Goal: Transaction & Acquisition: Purchase product/service

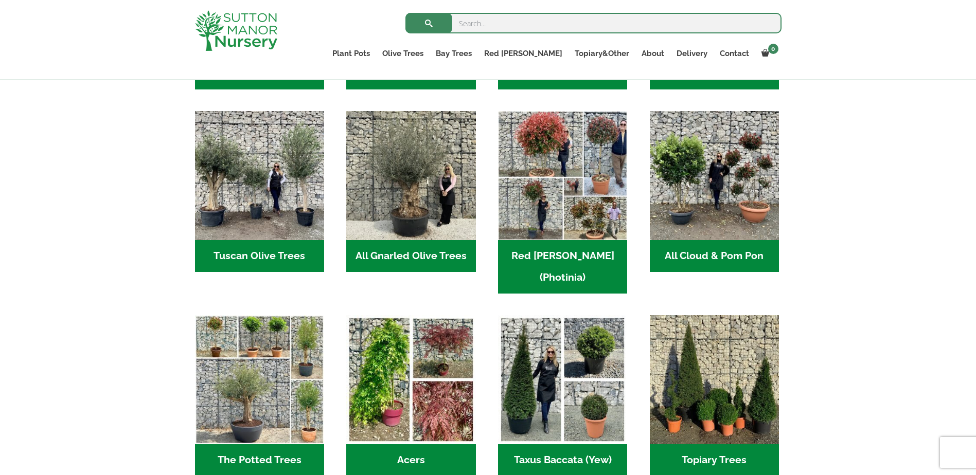
scroll to position [445, 0]
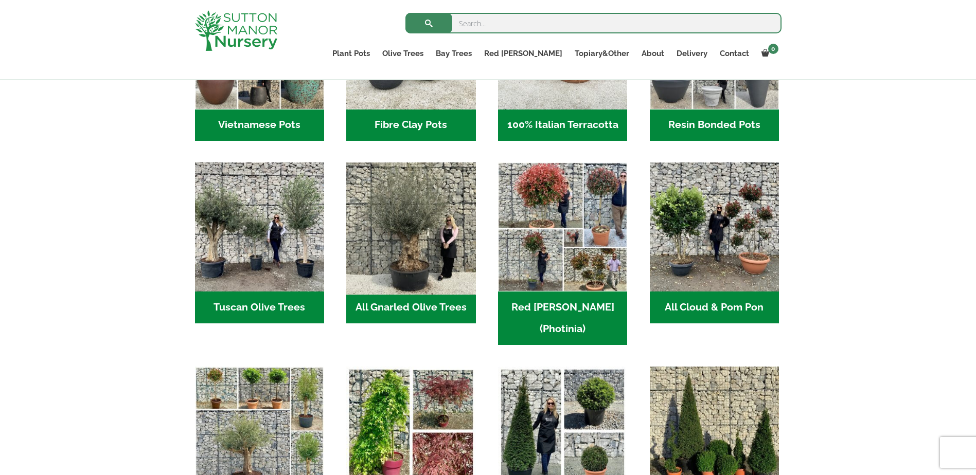
click at [395, 241] on img "Visit product category All Gnarled Olive Trees" at bounding box center [411, 227] width 136 height 136
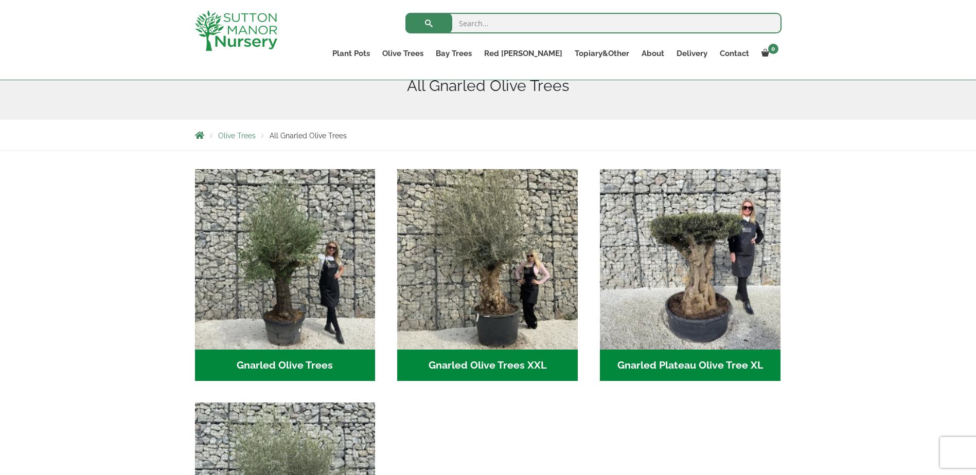
scroll to position [187, 0]
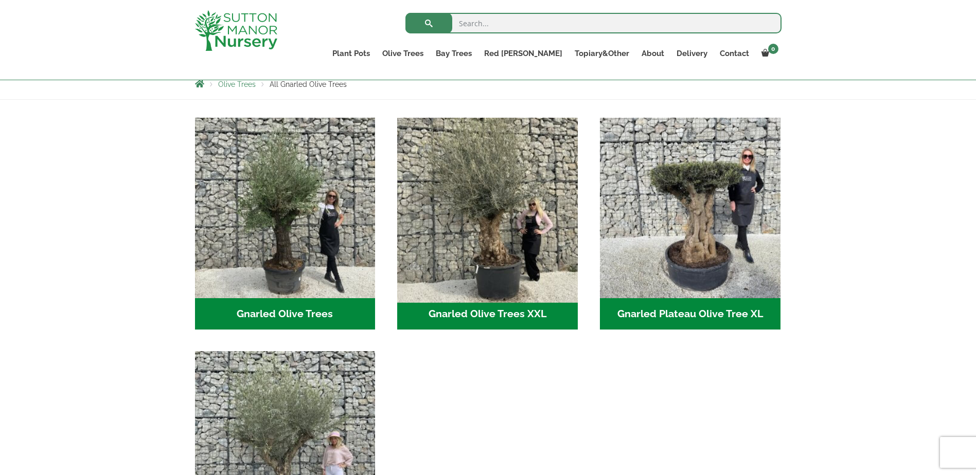
click at [513, 257] on img "Visit product category Gnarled Olive Trees XXL" at bounding box center [487, 207] width 189 height 189
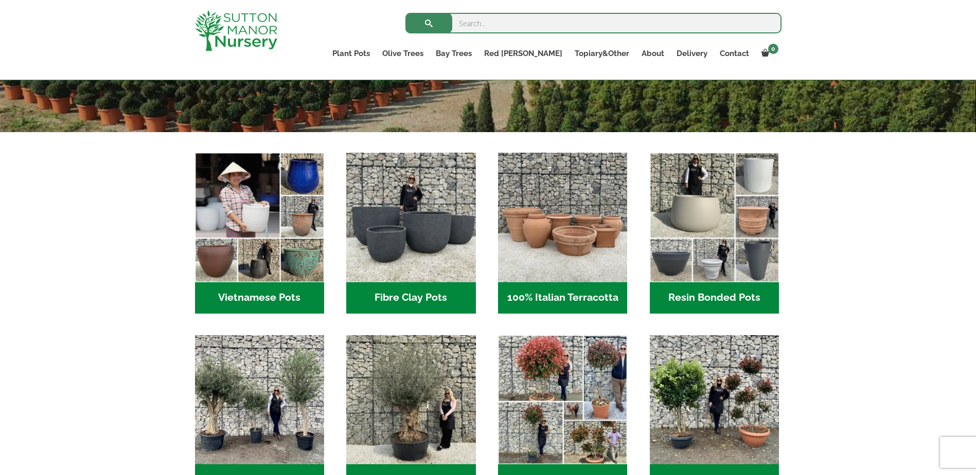
scroll to position [426, 0]
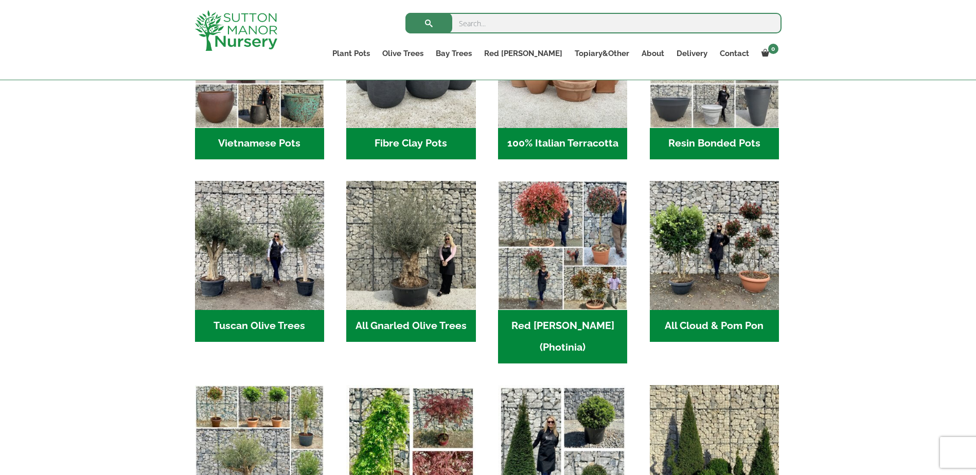
click at [560, 328] on h2 "Red Robin (Photinia) (3)" at bounding box center [562, 337] width 129 height 54
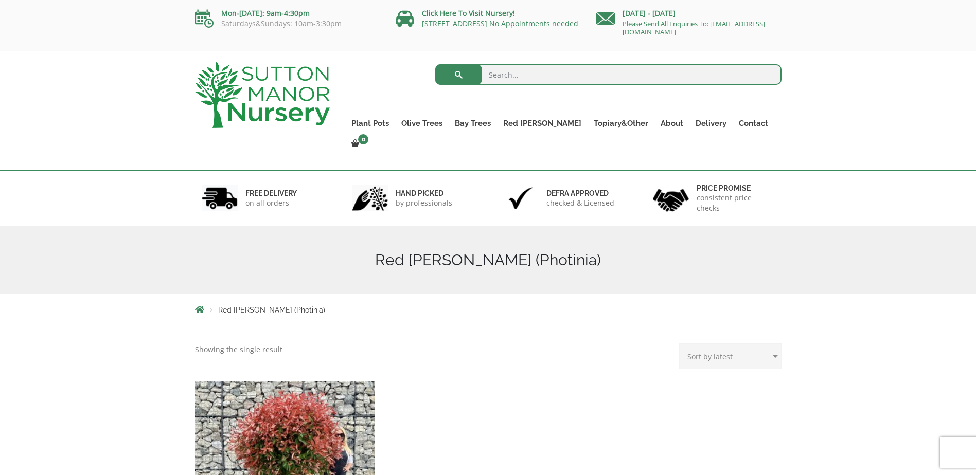
scroll to position [187, 0]
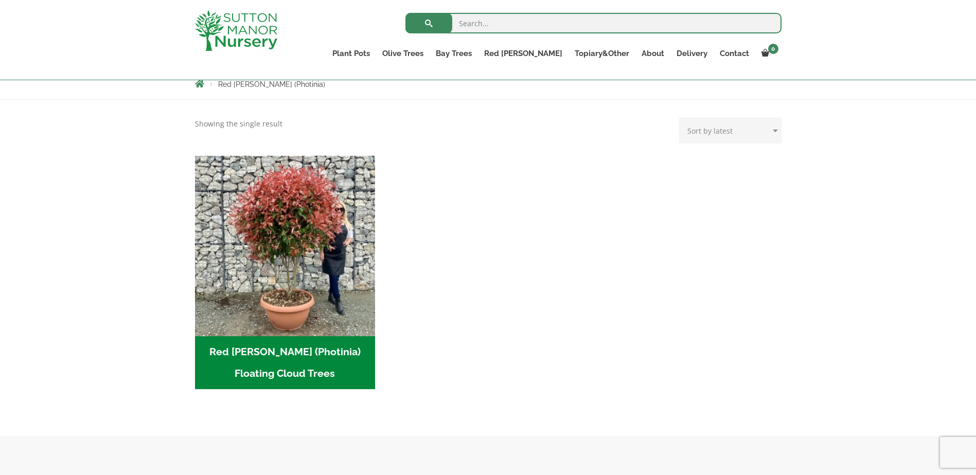
click at [297, 342] on h2 "Red Robin (Photinia) Floating Cloud Trees (3)" at bounding box center [285, 363] width 181 height 54
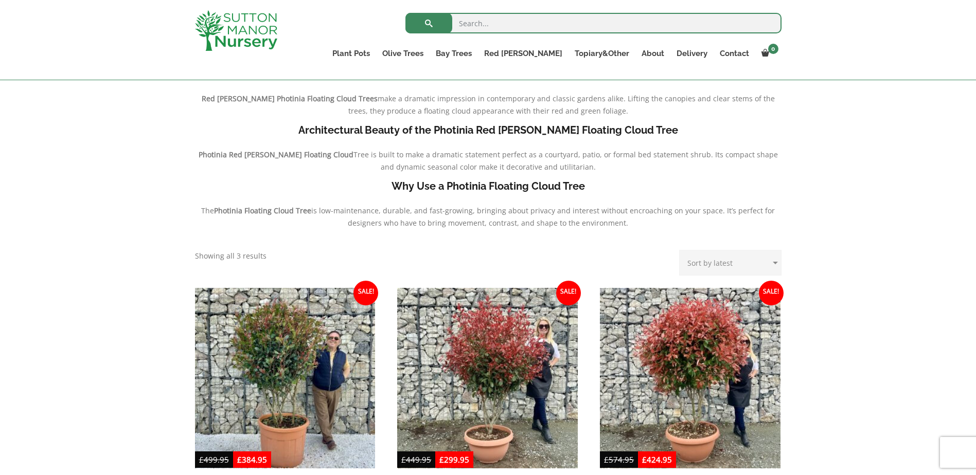
scroll to position [393, 0]
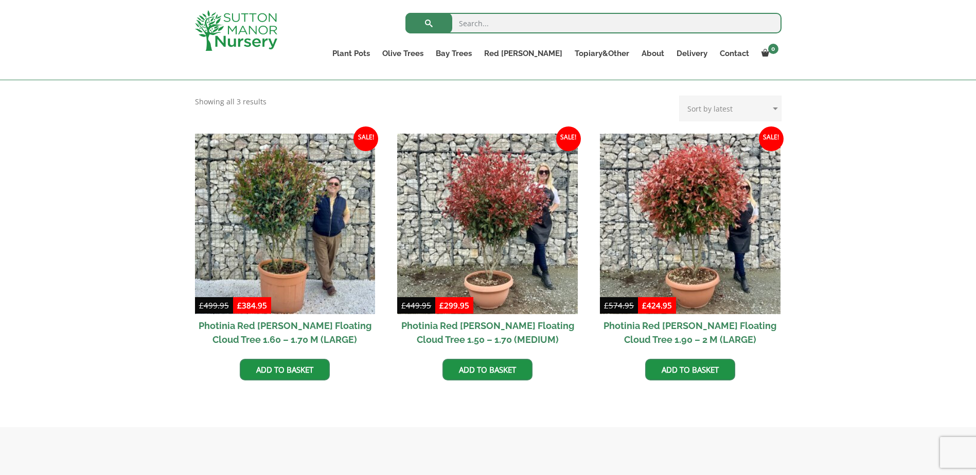
click at [604, 324] on h2 "Photinia Red [PERSON_NAME] Floating Cloud Tree 1.90 – 2 M (LARGE)" at bounding box center [690, 332] width 181 height 37
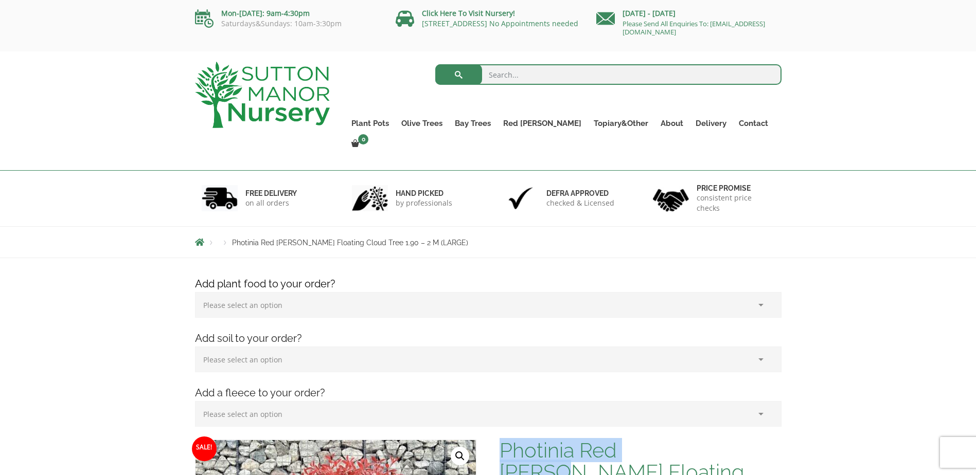
drag, startPoint x: 502, startPoint y: 430, endPoint x: 681, endPoint y: 441, distance: 179.9
click at [681, 441] on h1 "Photinia Red Robin Floating Cloud Tree 1.90 – 2 M (LARGE)" at bounding box center [640, 472] width 281 height 65
drag, startPoint x: 681, startPoint y: 441, endPoint x: 645, endPoint y: 428, distance: 39.1
copy h1 "Photinia Red Robin"
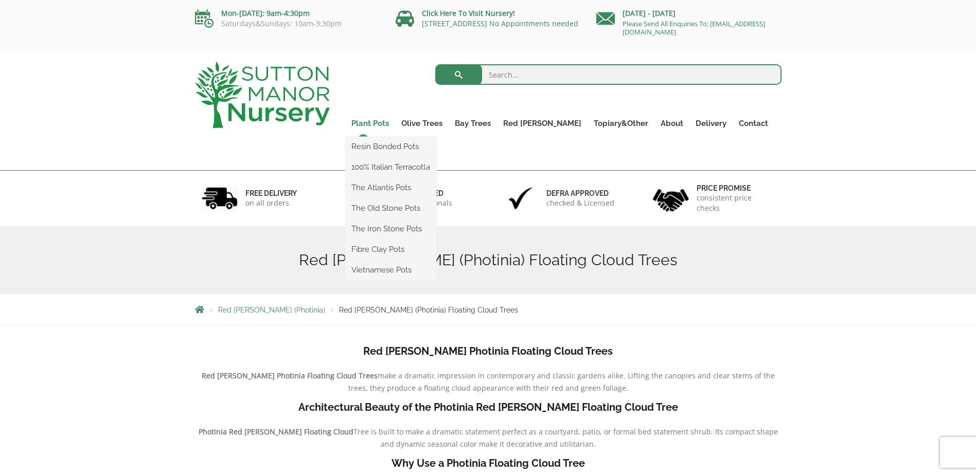
click at [395, 125] on link "Plant Pots" at bounding box center [370, 123] width 50 height 14
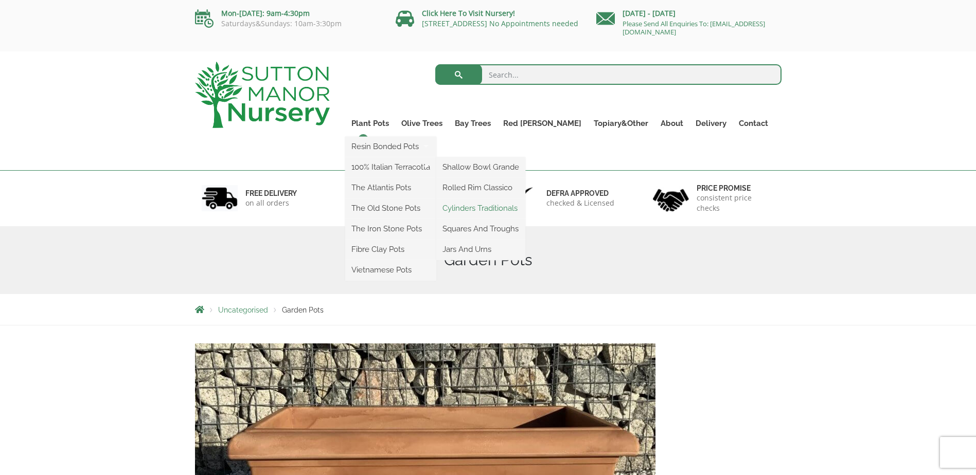
click at [500, 204] on link "Cylinders Traditionals" at bounding box center [480, 208] width 89 height 15
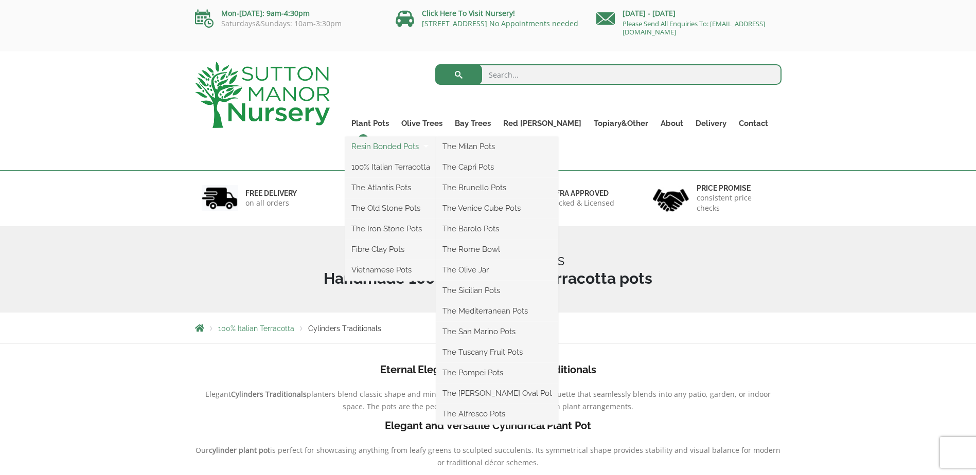
click at [400, 147] on link "Resin Bonded Pots" at bounding box center [390, 146] width 91 height 15
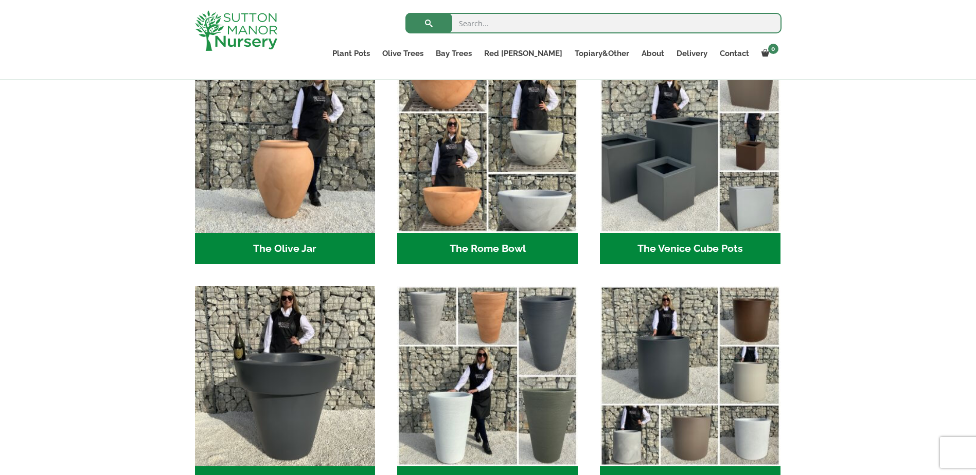
scroll to position [1113, 0]
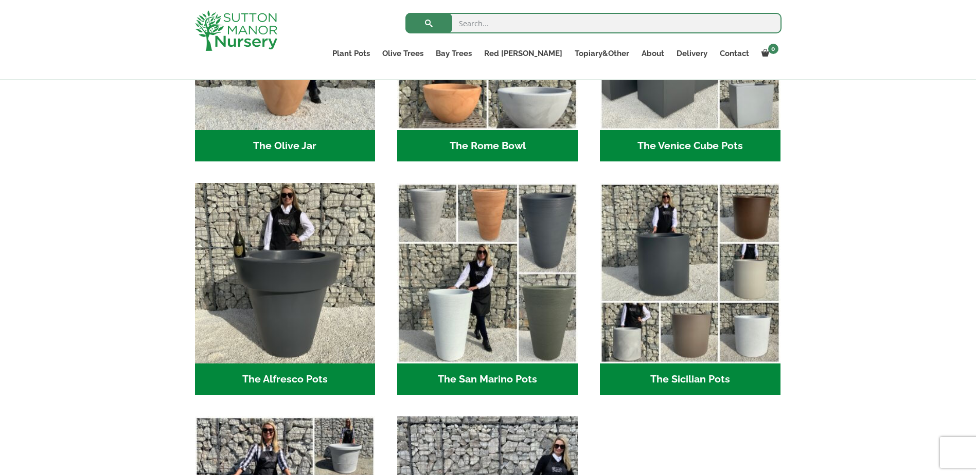
click at [705, 380] on h2 "The Sicilian Pots (18)" at bounding box center [690, 380] width 181 height 32
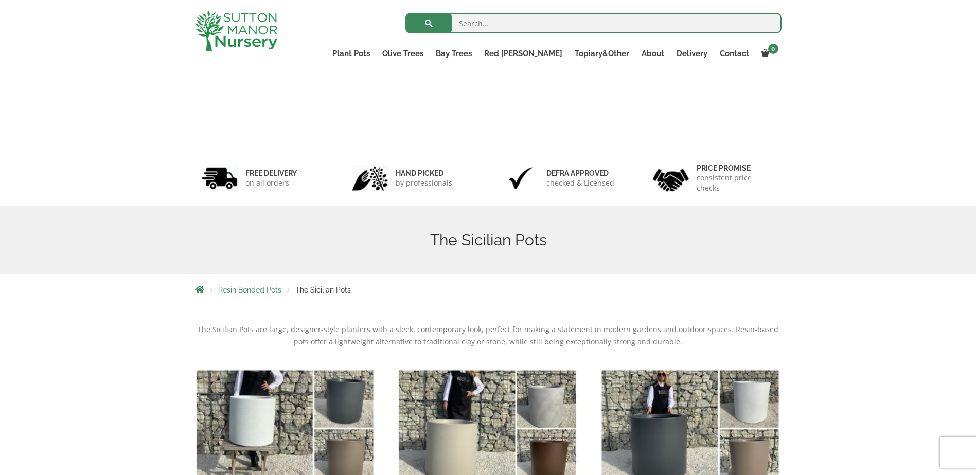
scroll to position [187, 0]
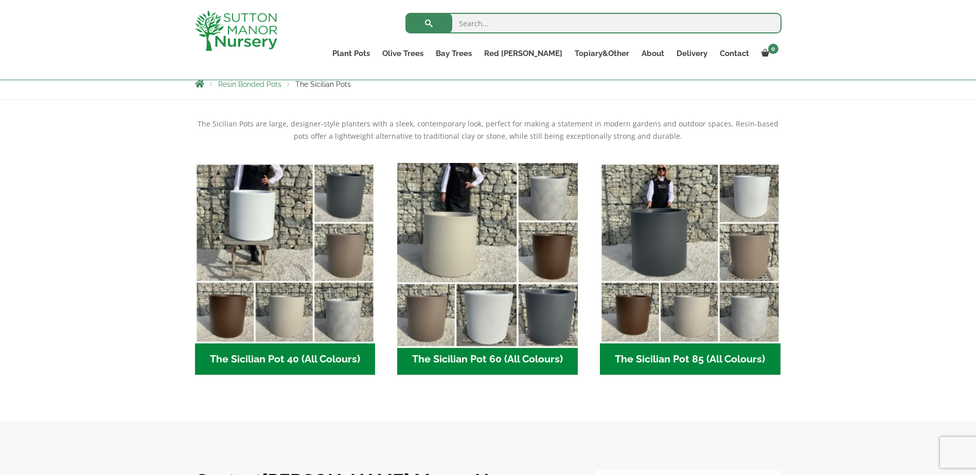
click at [487, 272] on img "Visit product category The Sicilian Pot 60 (All Colours)" at bounding box center [487, 252] width 189 height 189
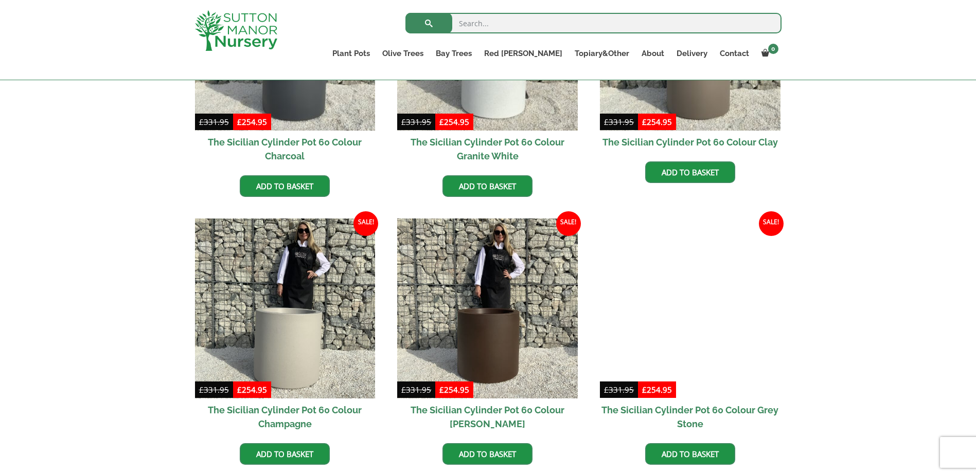
scroll to position [290, 0]
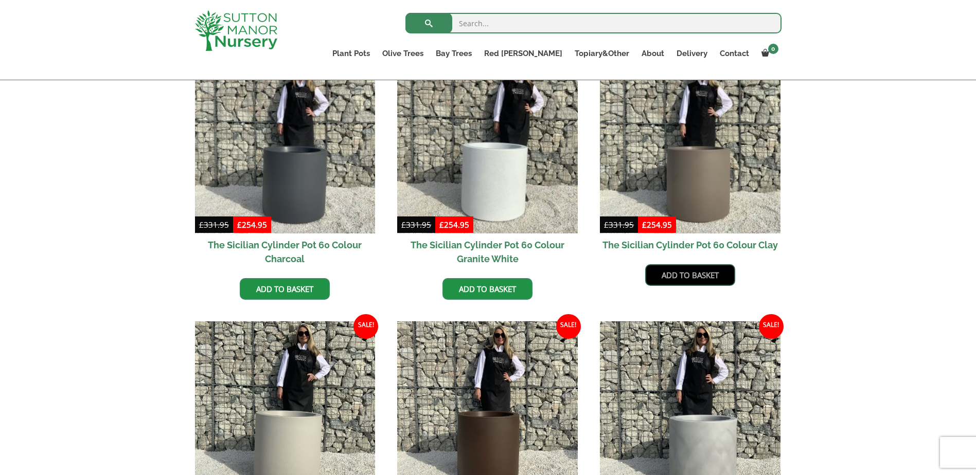
click at [683, 273] on link "Add to basket" at bounding box center [690, 275] width 90 height 22
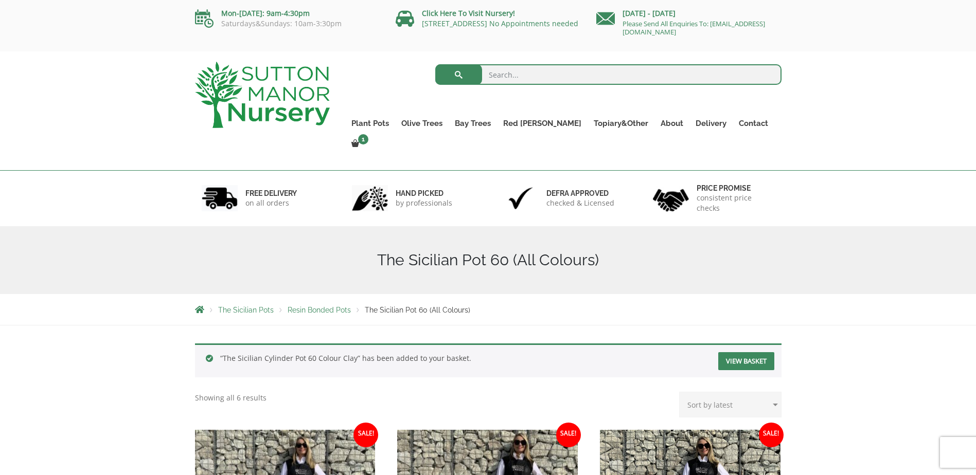
click at [747, 352] on link "View basket" at bounding box center [746, 361] width 56 height 18
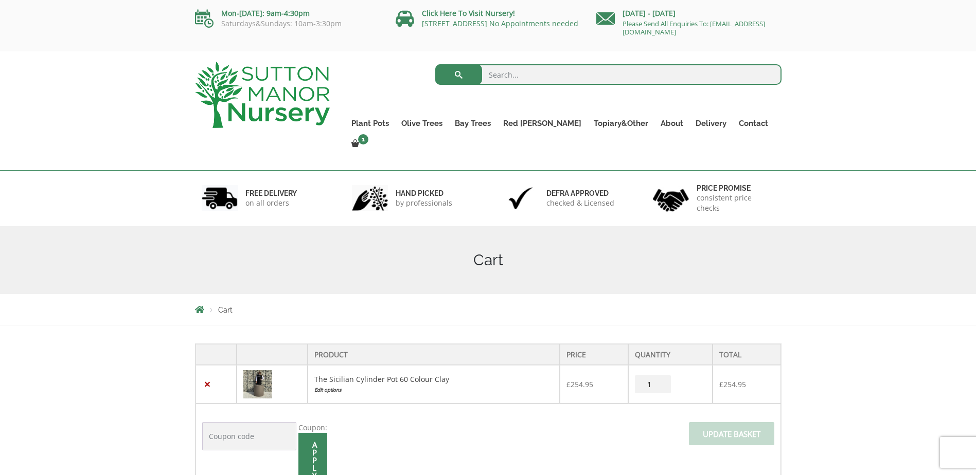
click at [638, 376] on input "1" at bounding box center [653, 385] width 36 height 18
click at [637, 376] on input "1" at bounding box center [653, 385] width 36 height 18
type input "2"
click at [659, 376] on input "2" at bounding box center [653, 385] width 36 height 18
click at [732, 437] on span at bounding box center [732, 437] width 0 height 0
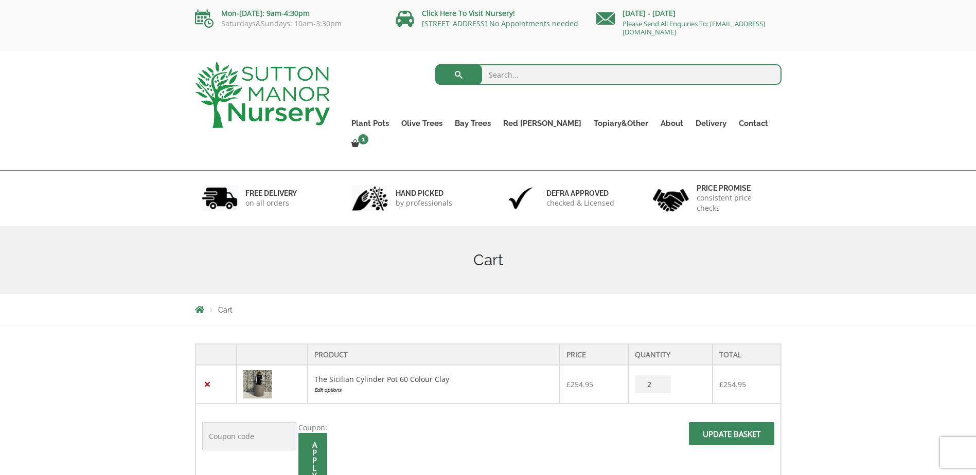
scroll to position [103, 0]
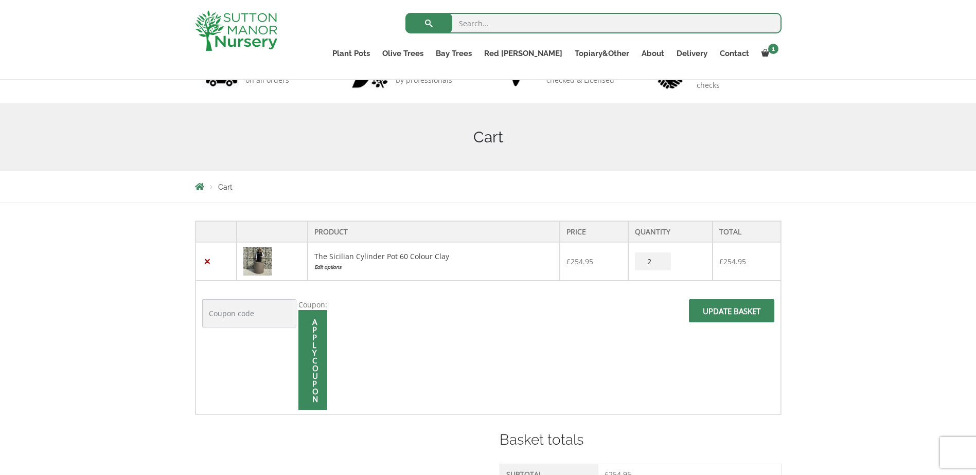
click at [318, 345] on input "Apply coupon" at bounding box center [312, 360] width 29 height 100
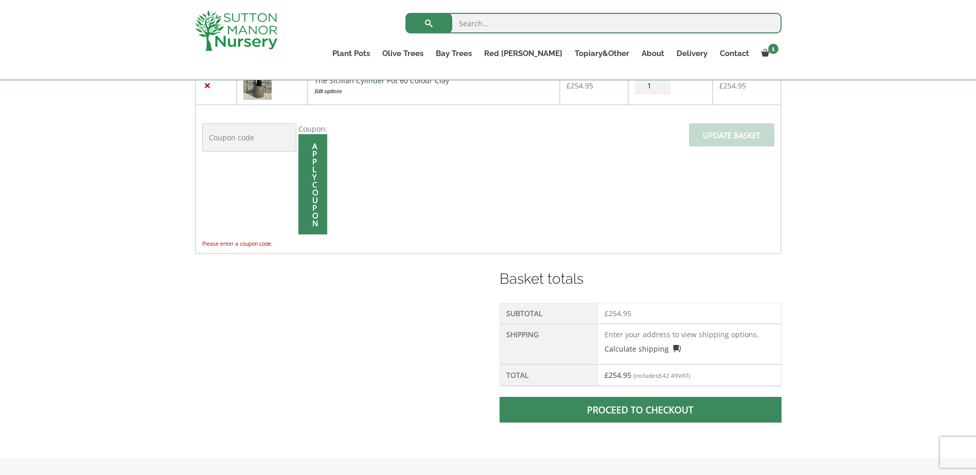
scroll to position [209, 0]
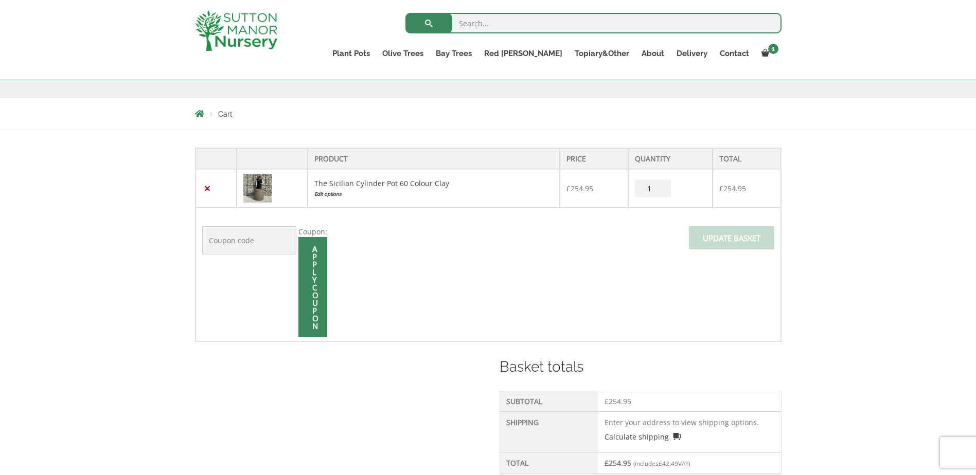
click at [646, 192] on input "1" at bounding box center [653, 189] width 36 height 18
type input "2"
click at [661, 188] on input "2" at bounding box center [653, 189] width 36 height 18
click at [732, 241] on span at bounding box center [732, 241] width 0 height 0
click at [729, 238] on input "Update basket" at bounding box center [731, 237] width 85 height 23
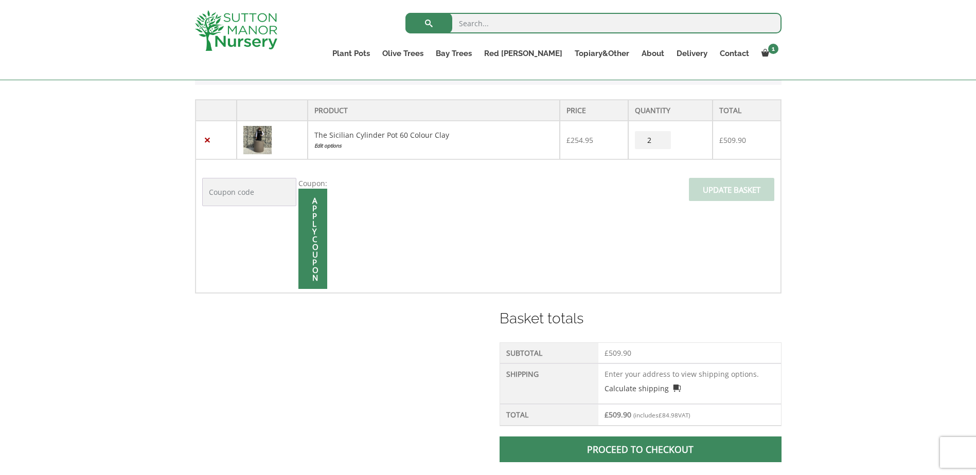
scroll to position [254, 0]
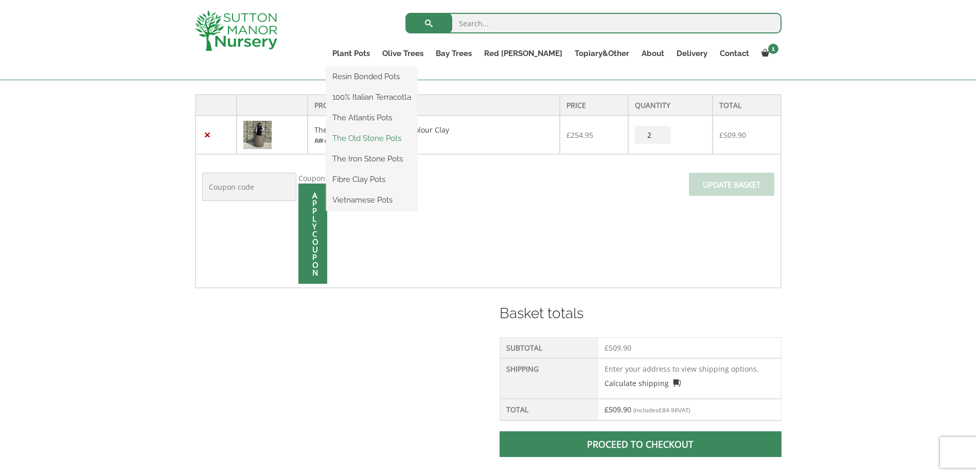
click at [409, 137] on link "The Old Stone Pots" at bounding box center [371, 138] width 91 height 15
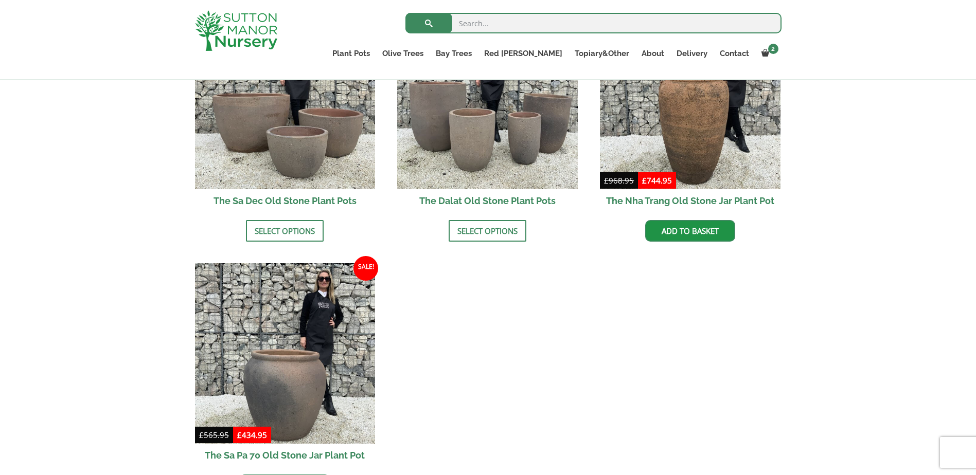
scroll to position [805, 0]
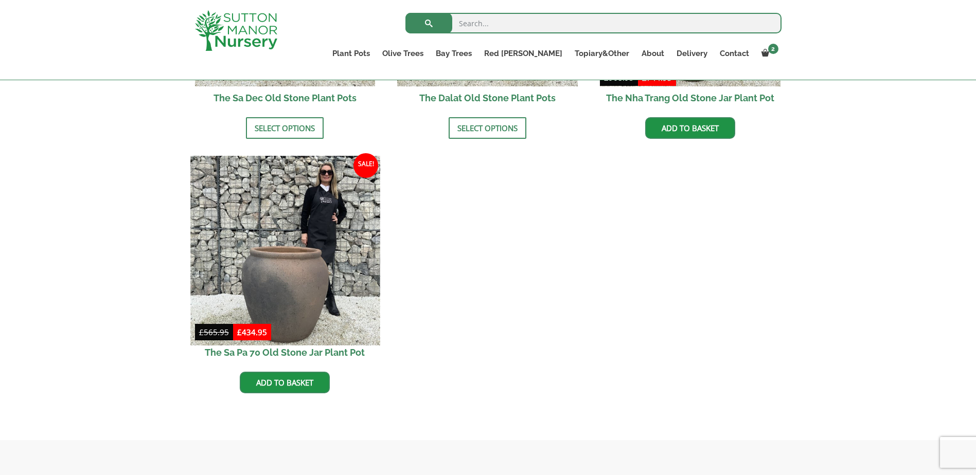
click at [260, 255] on img at bounding box center [284, 250] width 189 height 189
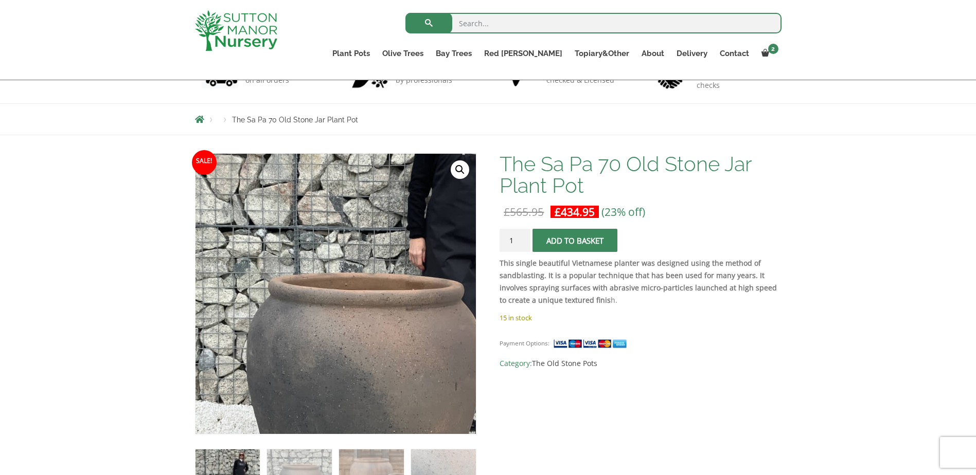
scroll to position [187, 0]
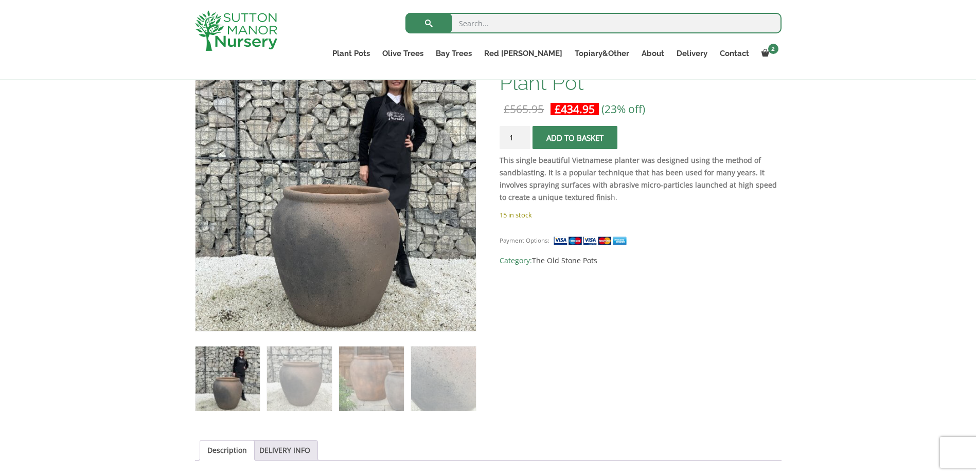
click at [575, 138] on span "submit" at bounding box center [575, 138] width 0 height 0
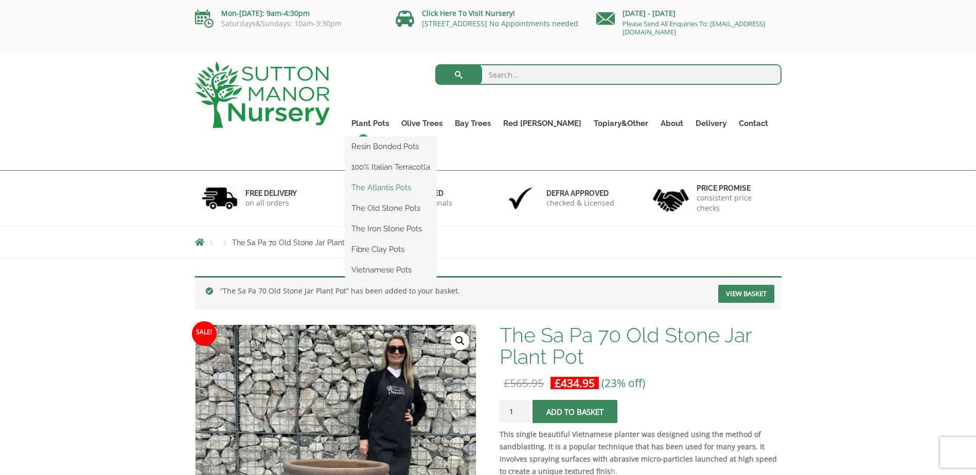
click at [417, 186] on link "The Atlantis Pots" at bounding box center [390, 187] width 91 height 15
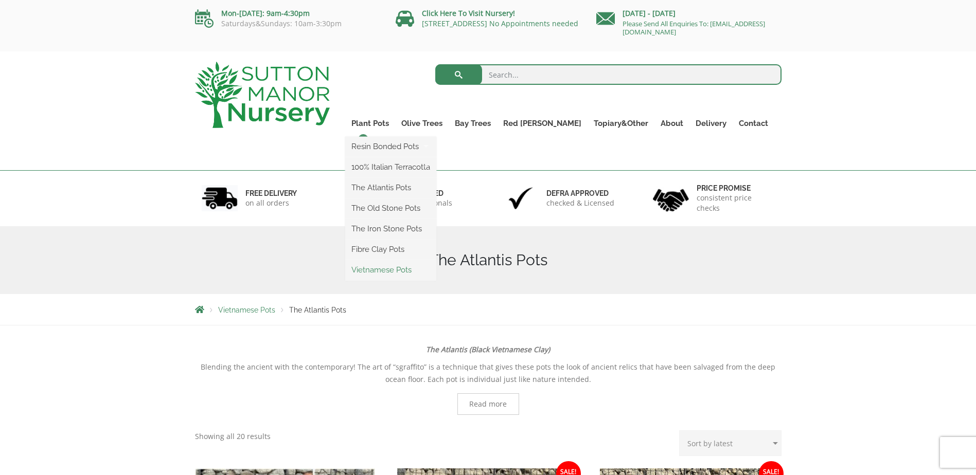
click at [397, 268] on link "Vietnamese Pots" at bounding box center [390, 269] width 91 height 15
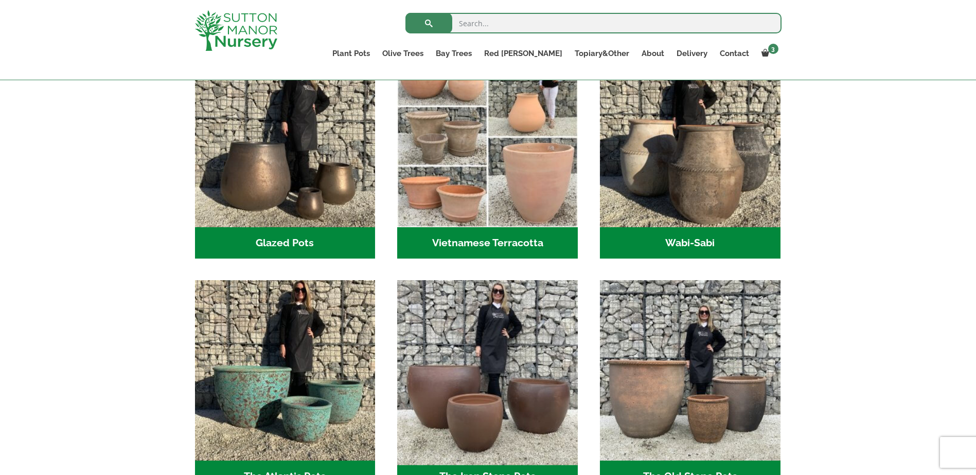
scroll to position [290, 0]
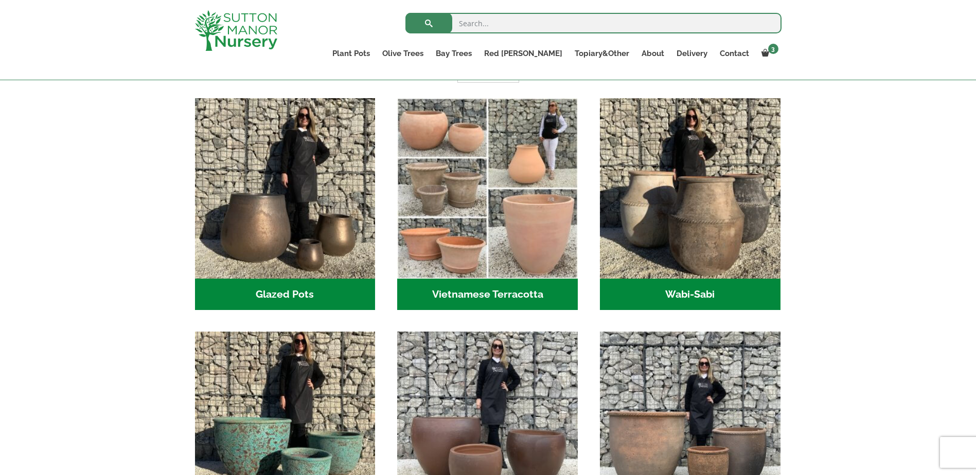
click at [283, 292] on h2 "Glazed Pots (12)" at bounding box center [285, 295] width 181 height 32
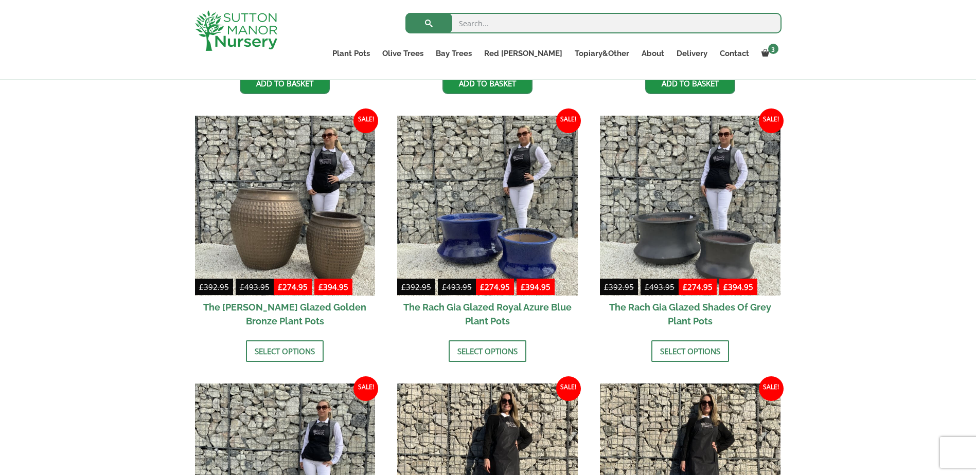
scroll to position [445, 0]
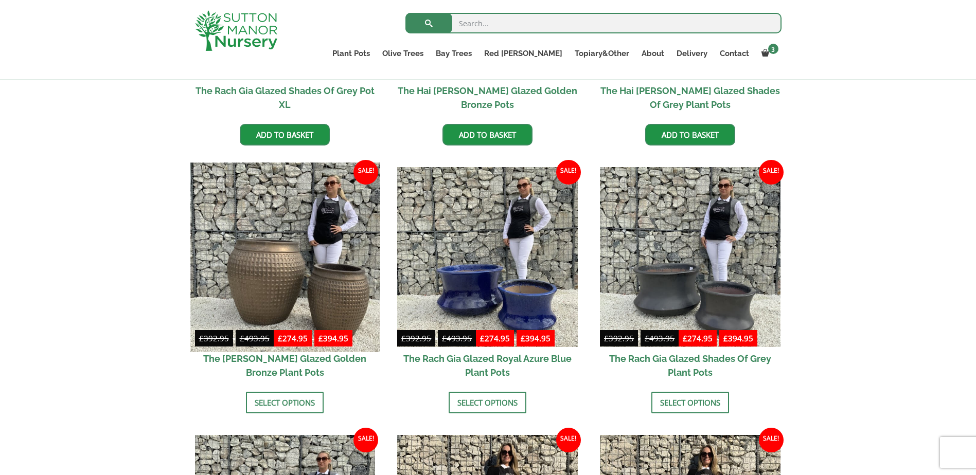
click at [267, 290] on img at bounding box center [284, 257] width 189 height 189
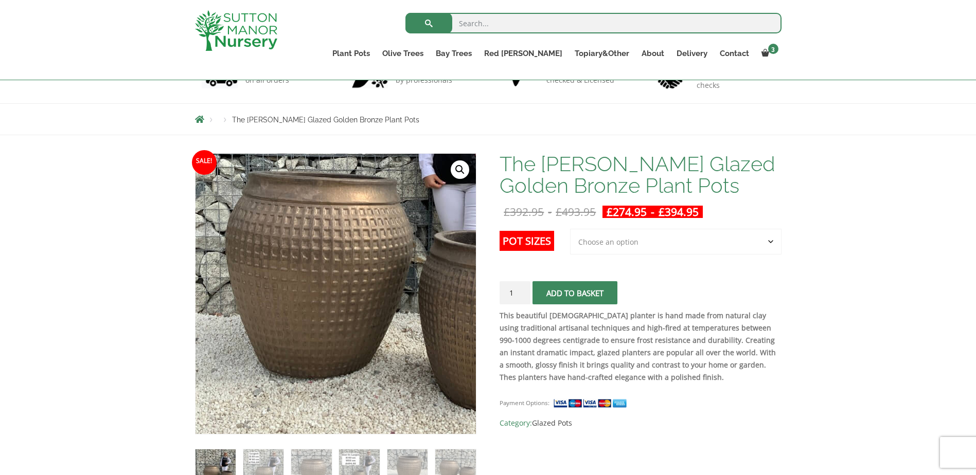
scroll to position [187, 0]
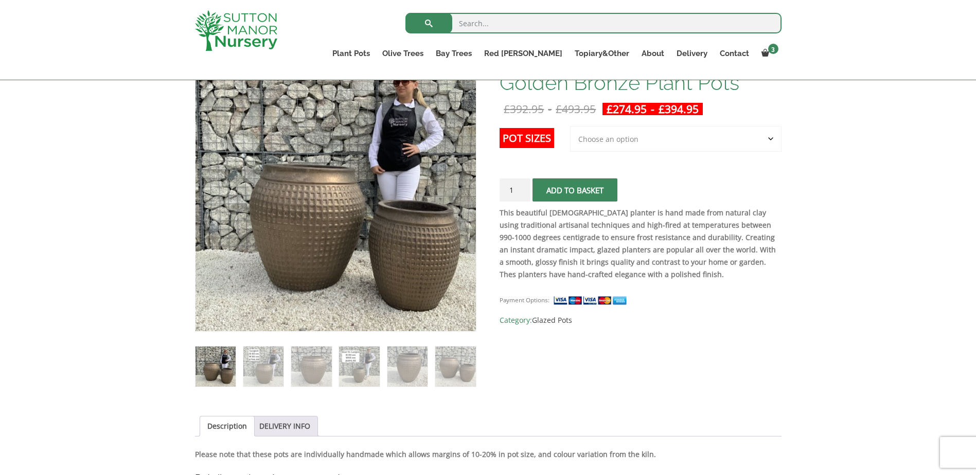
click at [767, 139] on select "Choose an option 2nd to Largest Pot In The Picture Largest pot In The Picture" at bounding box center [675, 139] width 211 height 26
select select "Largest pot In The Picture"
click at [571, 126] on select "Choose an option 2nd to Largest Pot In The Picture Largest pot In The Picture" at bounding box center [675, 139] width 211 height 26
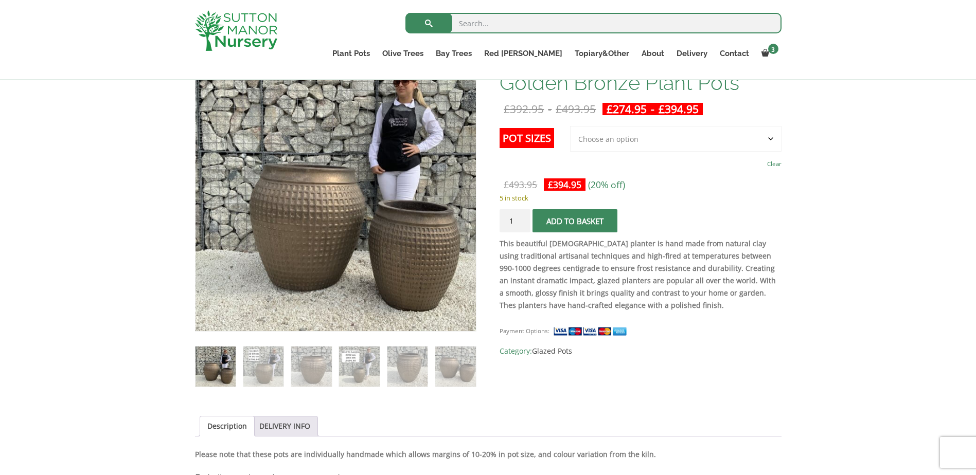
click at [576, 223] on button "Add to basket" at bounding box center [575, 220] width 85 height 23
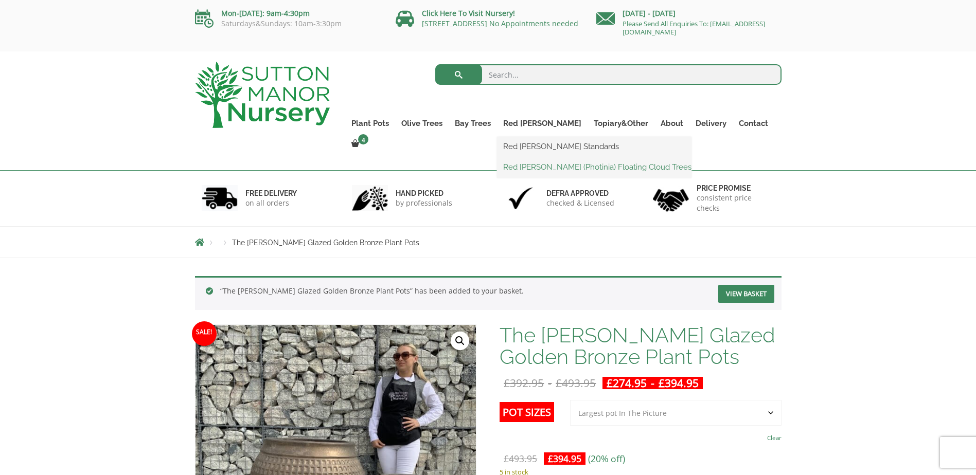
click at [553, 164] on link "Red [PERSON_NAME] (Photinia) Floating Cloud Trees" at bounding box center [594, 166] width 194 height 15
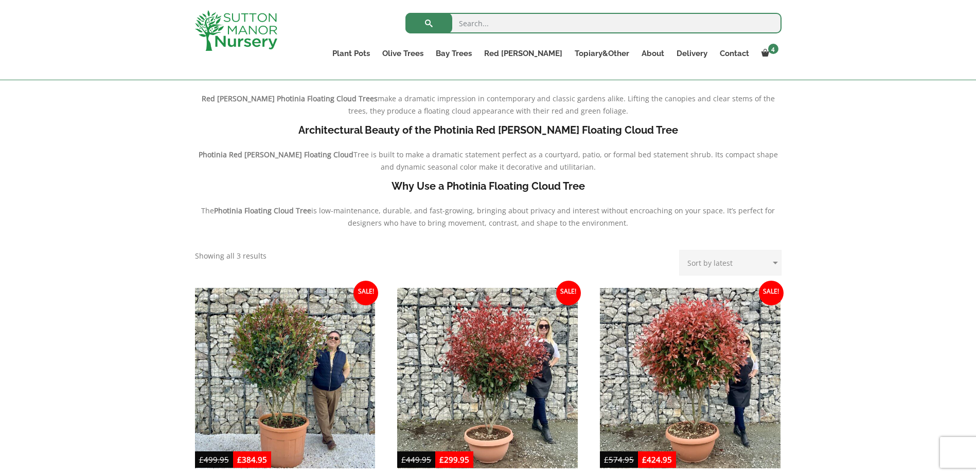
scroll to position [342, 0]
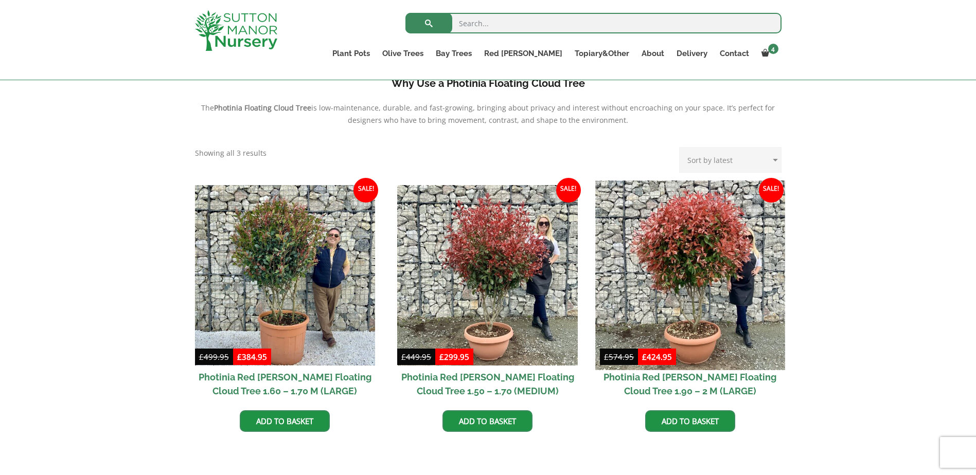
click at [676, 261] on img at bounding box center [689, 275] width 189 height 189
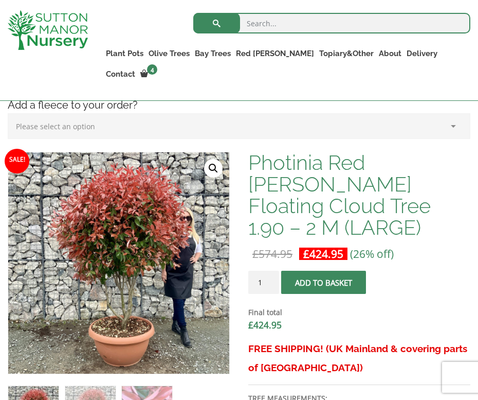
scroll to position [154, 0]
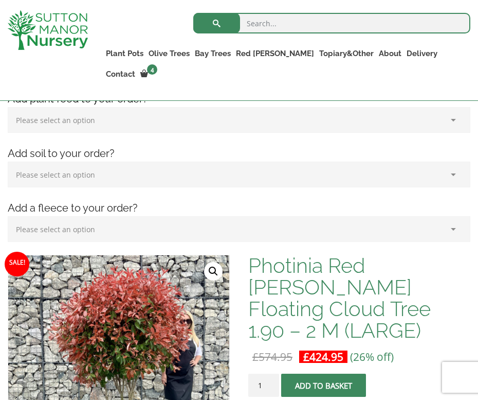
drag, startPoint x: 343, startPoint y: 95, endPoint x: 408, endPoint y: 90, distance: 65.0
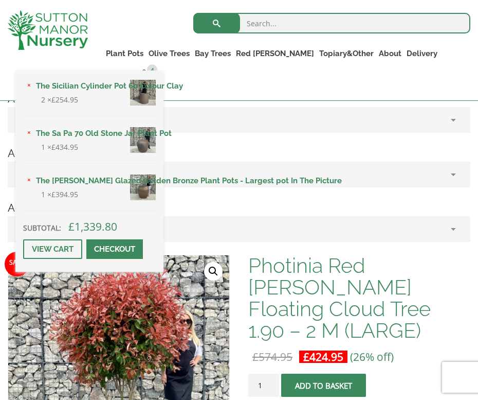
click at [164, 70] on div "× The Sicilian Cylinder Pot 60 Colour Clay 2 × £ 254.95 × The Sa Pa 70 Old Ston…" at bounding box center [89, 170] width 148 height 201
click at [156, 78] on link "The Sicilian Cylinder Pot 60 Colour Clay" at bounding box center [94, 85] width 122 height 15
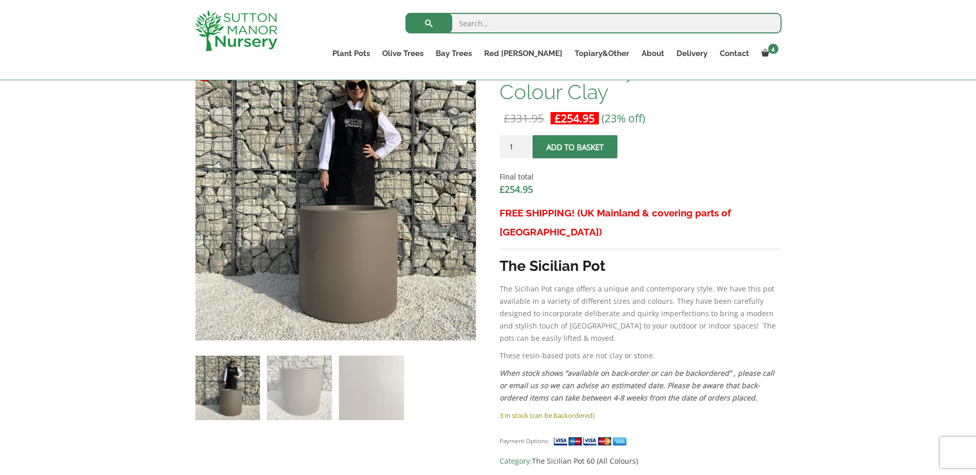
scroll to position [33, 0]
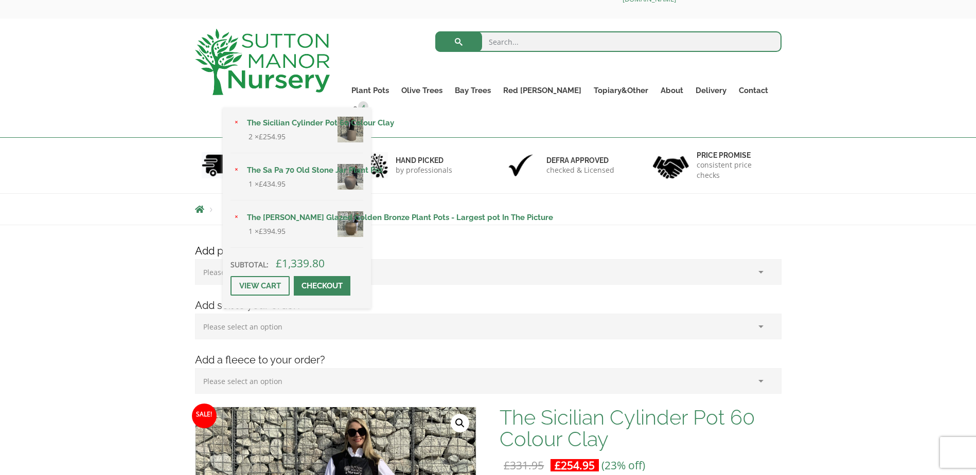
click at [363, 210] on link "The [PERSON_NAME] Glazed Golden Bronze Plant Pots - Largest pot In The Picture" at bounding box center [302, 217] width 122 height 15
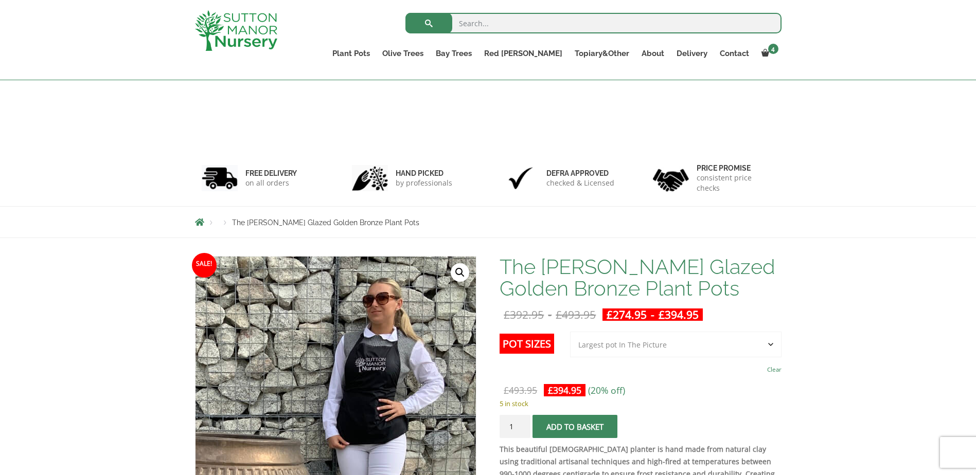
scroll to position [103, 0]
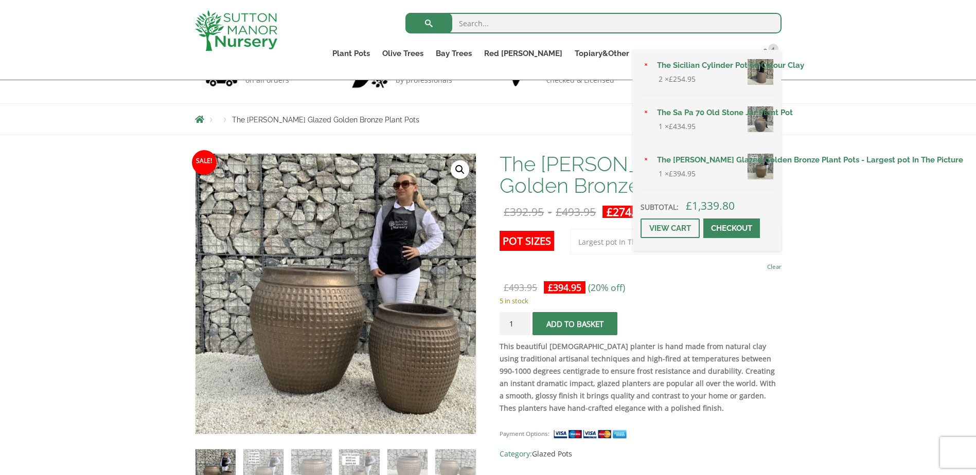
click at [683, 113] on link "The Sa Pa 70 Old Stone Jar Plant Pot" at bounding box center [712, 112] width 122 height 15
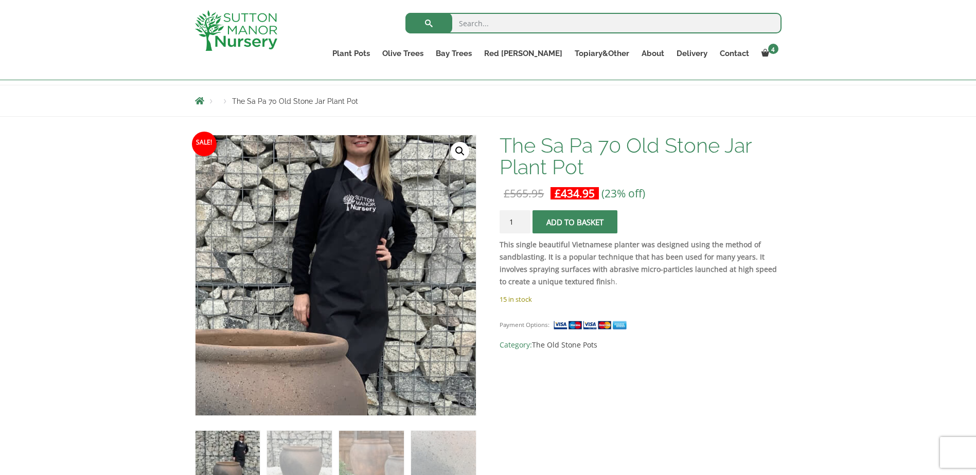
scroll to position [136, 0]
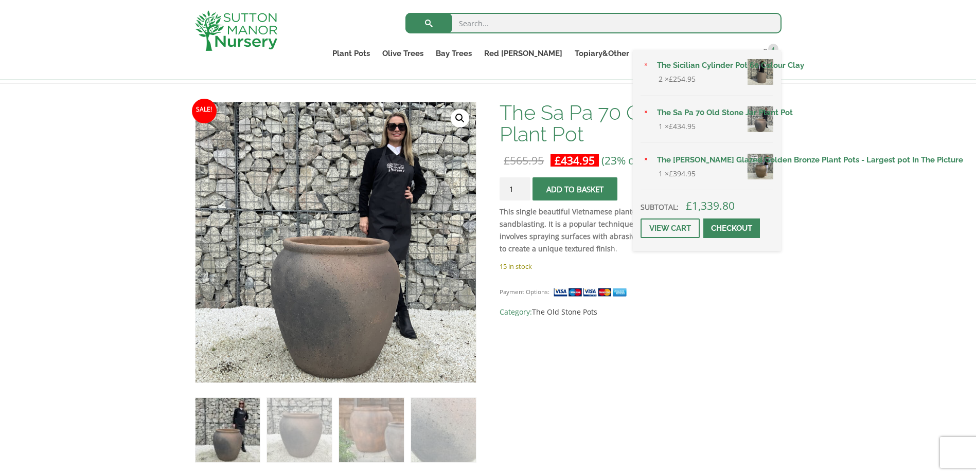
click at [676, 158] on link "The [PERSON_NAME] Glazed Golden Bronze Plant Pots - Largest pot In The Picture" at bounding box center [712, 159] width 122 height 15
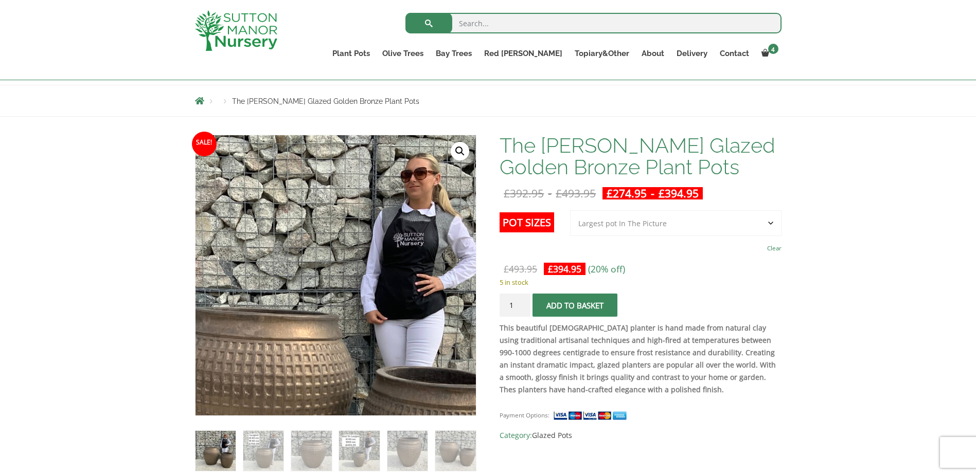
scroll to position [136, 0]
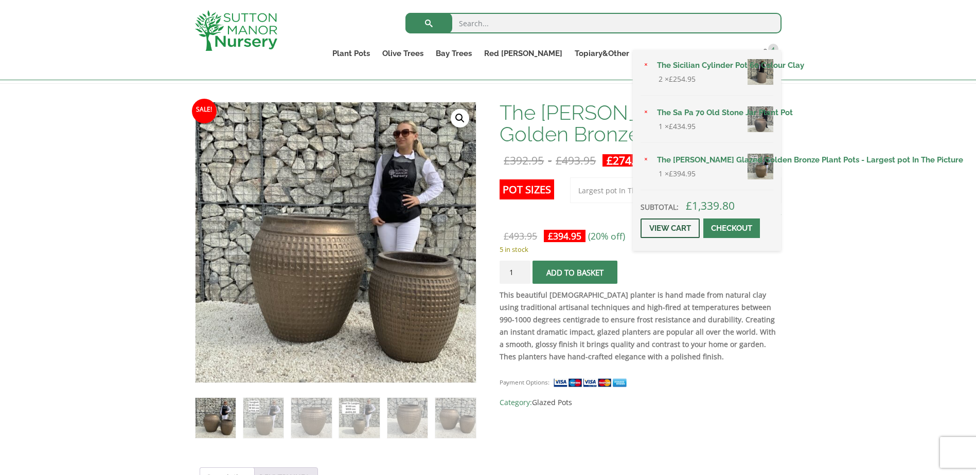
click at [688, 227] on link "View cart" at bounding box center [670, 229] width 59 height 20
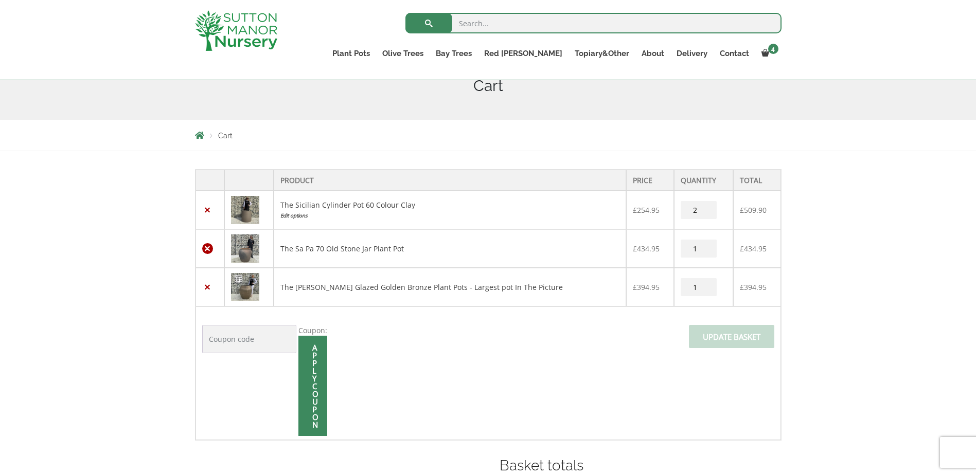
click at [205, 250] on link "×" at bounding box center [207, 248] width 11 height 11
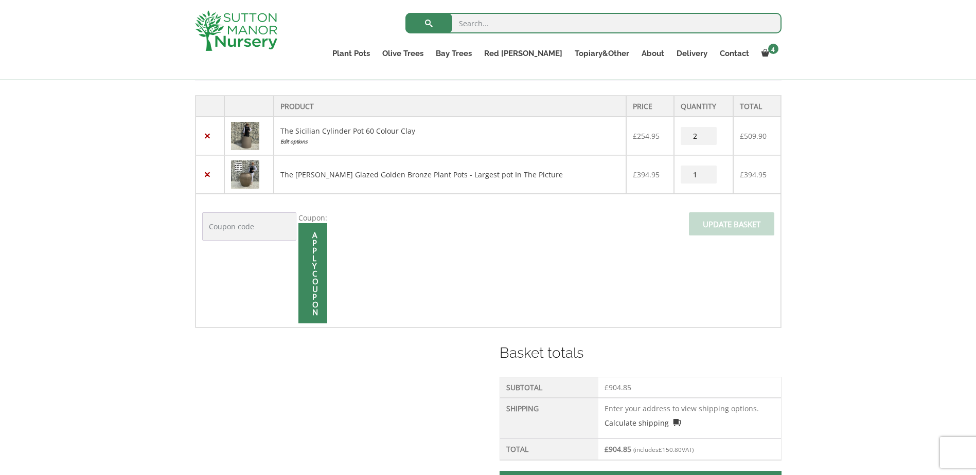
scroll to position [254, 0]
click at [254, 172] on img at bounding box center [245, 173] width 28 height 28
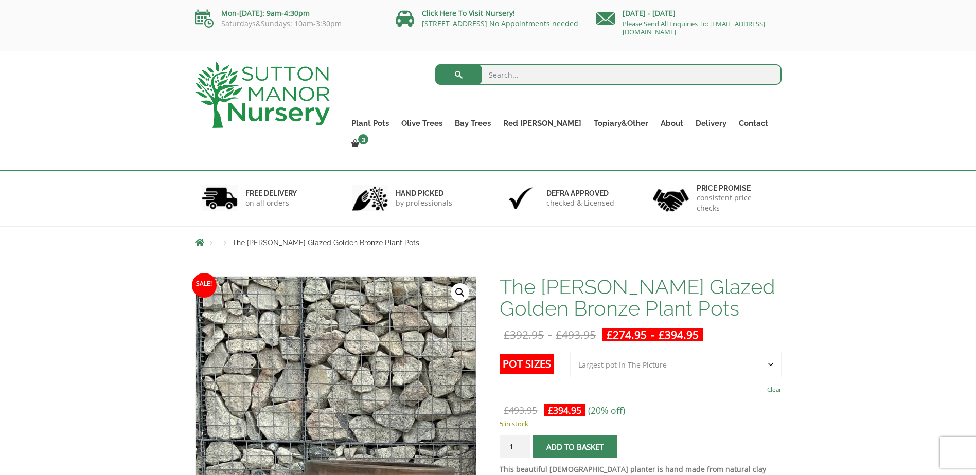
scroll to position [103, 0]
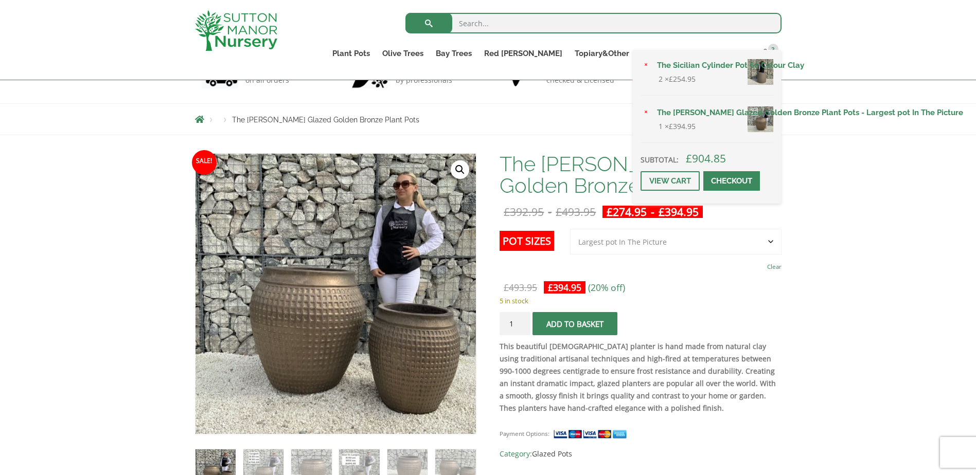
click at [733, 181] on link "Checkout" at bounding box center [731, 181] width 57 height 20
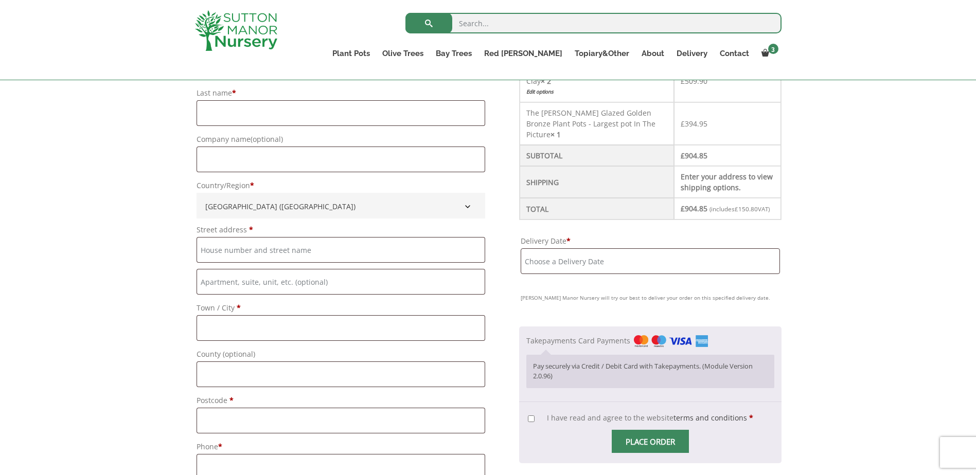
scroll to position [187, 0]
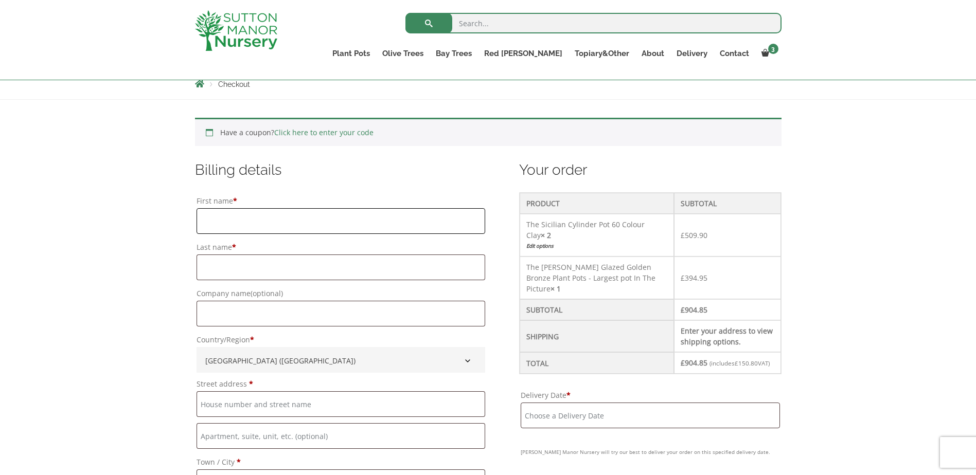
click at [215, 222] on input "First name *" at bounding box center [341, 221] width 289 height 26
type input "Keith"
type input "Humphrey"
type input "20/2/2017"
type input "18 Stone Rings Close"
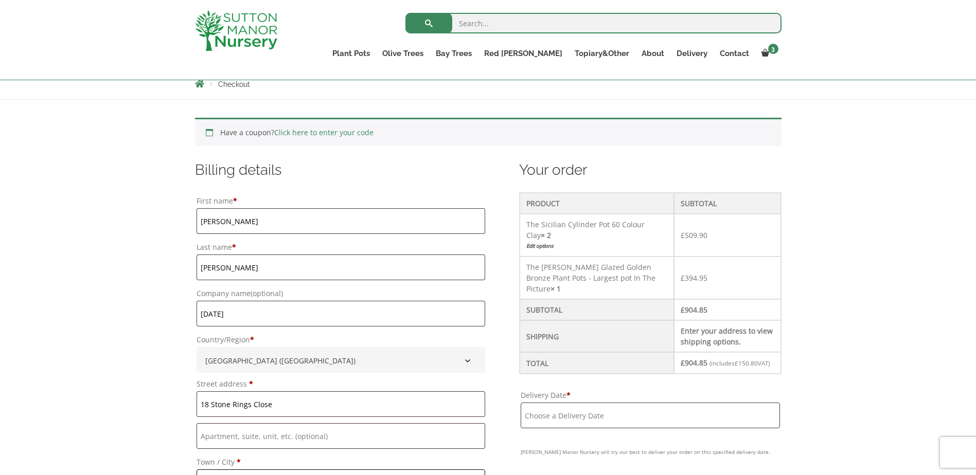
type input "HARROGATE"
type input "[GEOGRAPHIC_DATA]"
type input "HG2 9HZ"
type input "[PHONE_NUMBER]"
type input "[PERSON_NAME][EMAIL_ADDRESS][PERSON_NAME][DOMAIN_NAME]"
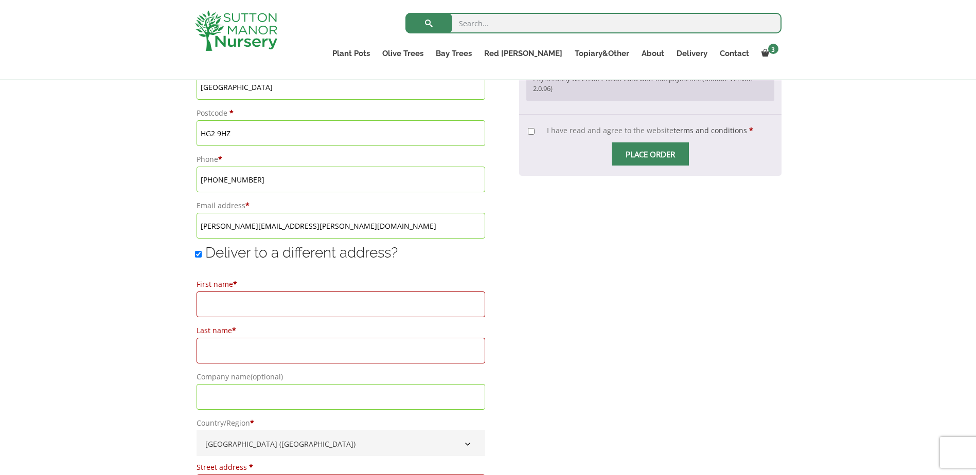
scroll to position [526, 0]
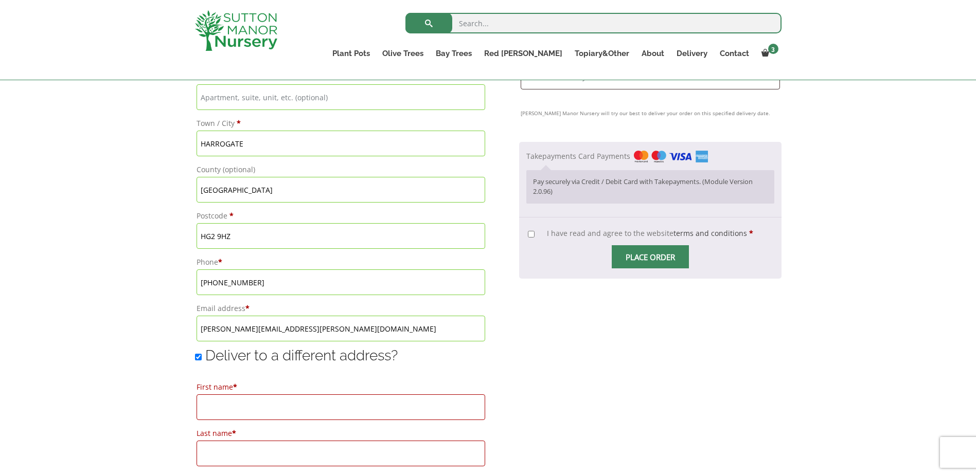
click at [198, 358] on input "Deliver to a different address?" at bounding box center [198, 357] width 7 height 7
checkbox input "false"
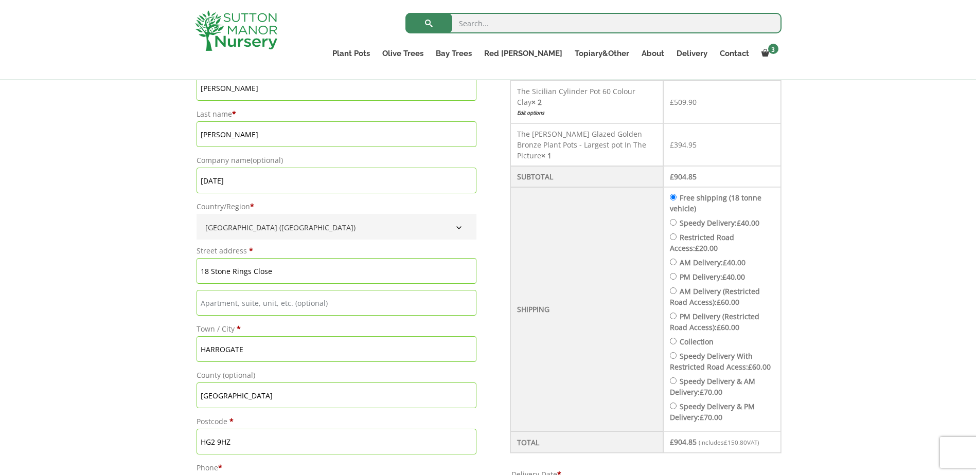
scroll to position [166, 0]
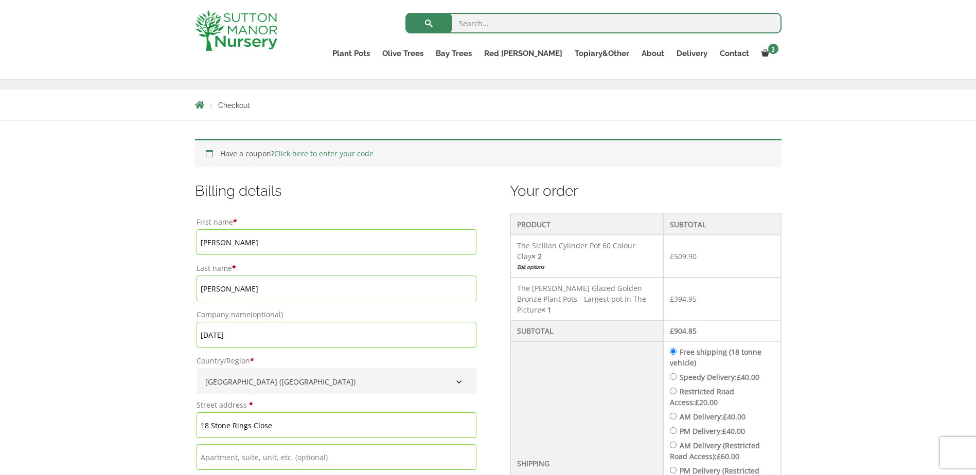
drag, startPoint x: 237, startPoint y: 334, endPoint x: 180, endPoint y: 333, distance: 57.1
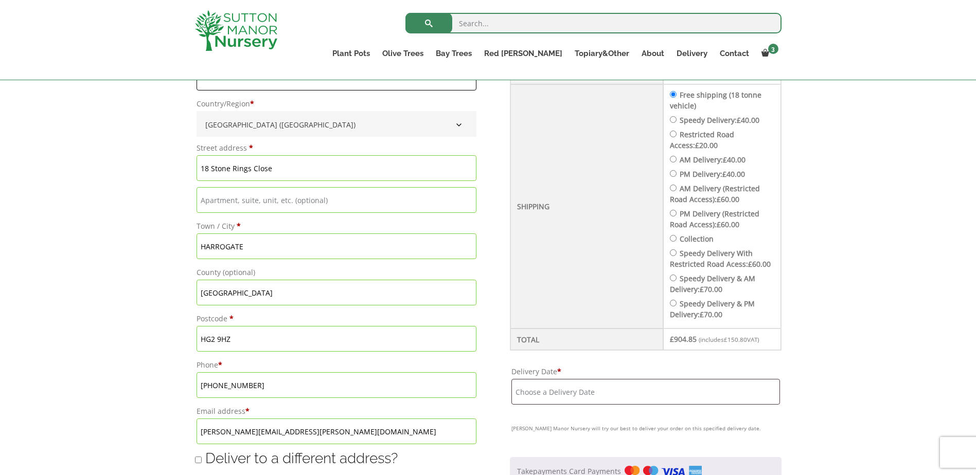
scroll to position [475, 0]
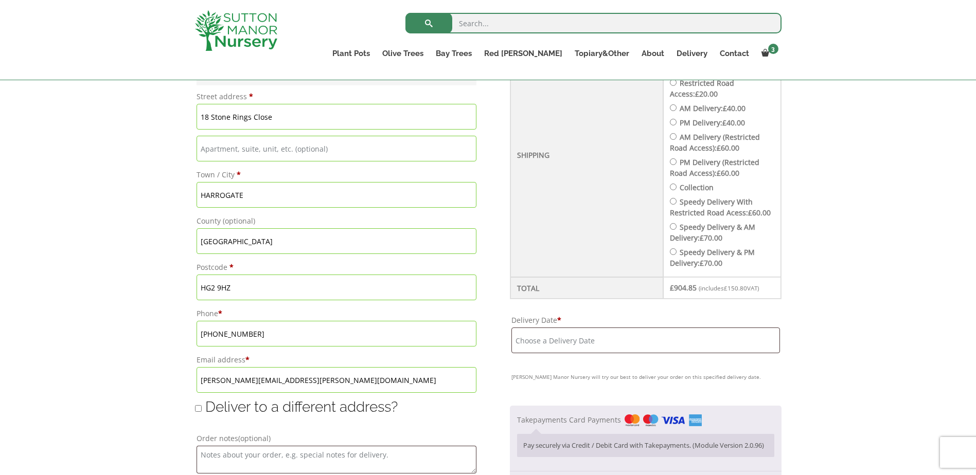
click at [588, 353] on input "Delivery Date *" at bounding box center [645, 341] width 269 height 26
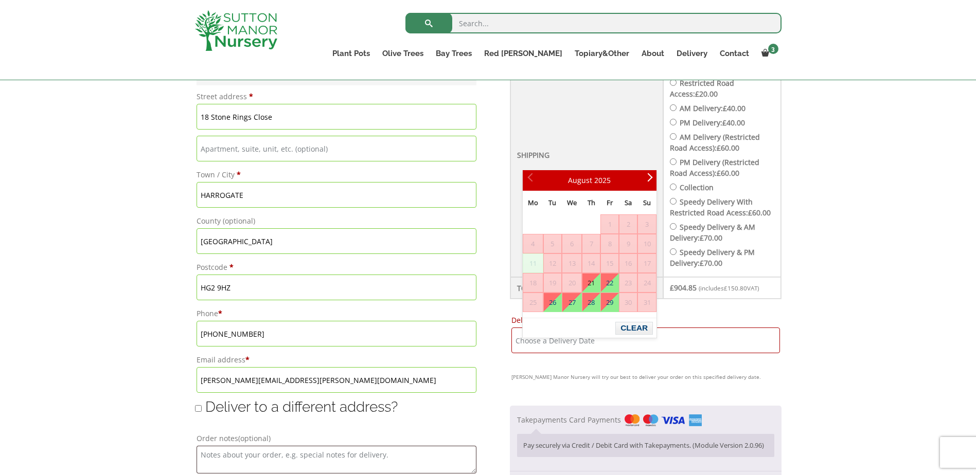
click at [563, 353] on input "Delivery Date *" at bounding box center [645, 341] width 269 height 26
click at [553, 304] on link "26" at bounding box center [552, 302] width 17 height 19
type input "[DATE]"
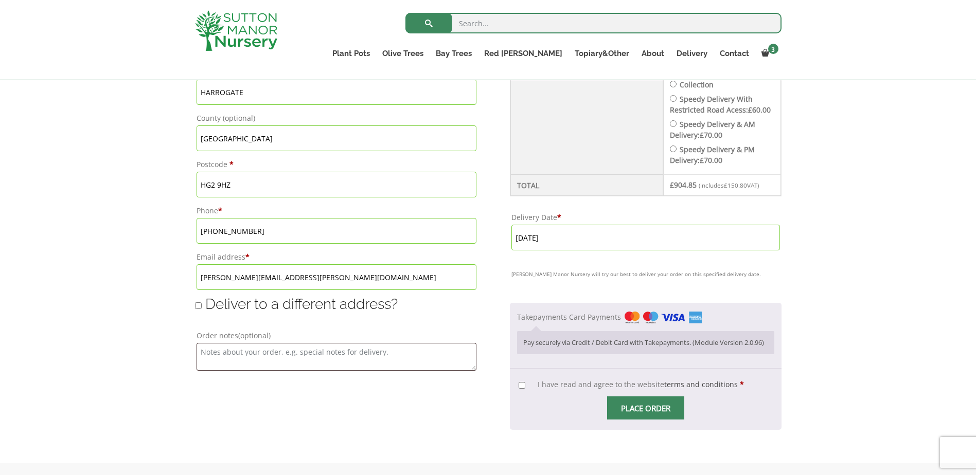
scroll to position [629, 0]
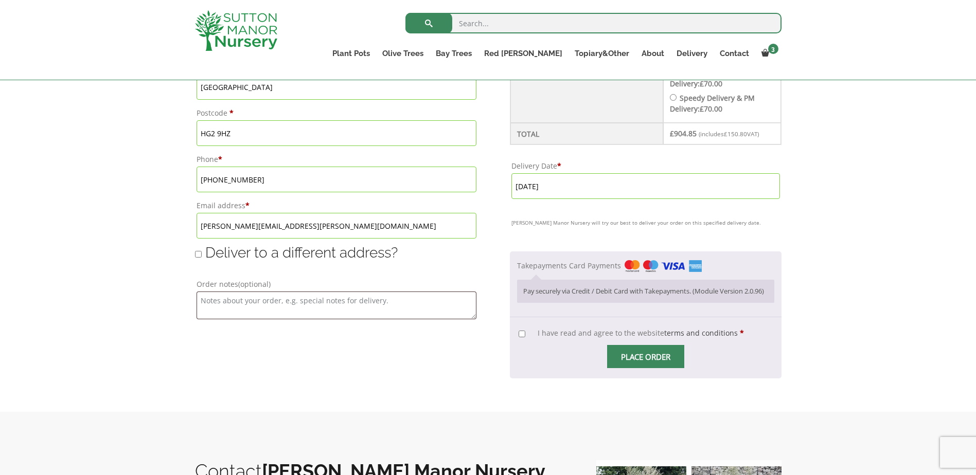
click at [525, 338] on input "I have read and agree to the website terms and conditions *" at bounding box center [522, 334] width 7 height 7
checkbox input "true"
click at [656, 368] on span "Place order" at bounding box center [645, 356] width 77 height 23
click at [621, 271] on label "Takepayments Card Payments" at bounding box center [609, 266] width 185 height 10
click at [0, 0] on input "Takepayments Card Payments" at bounding box center [0, 0] width 0 height 0
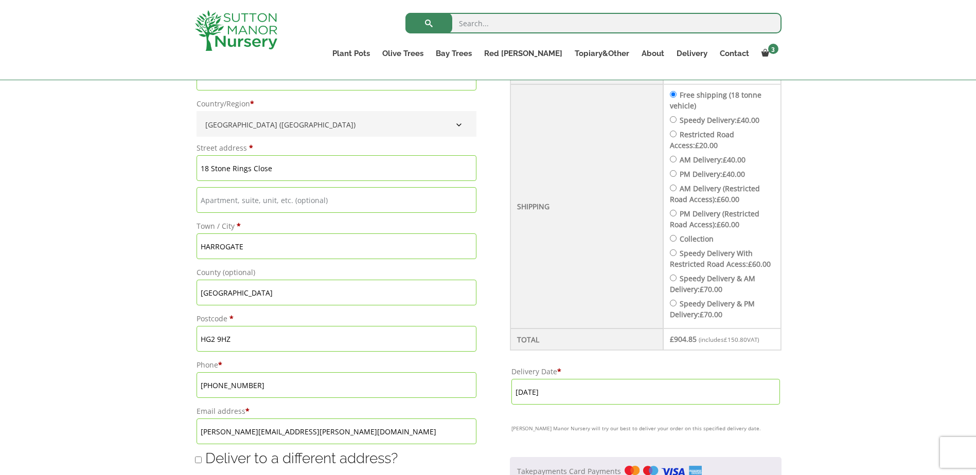
scroll to position [218, 0]
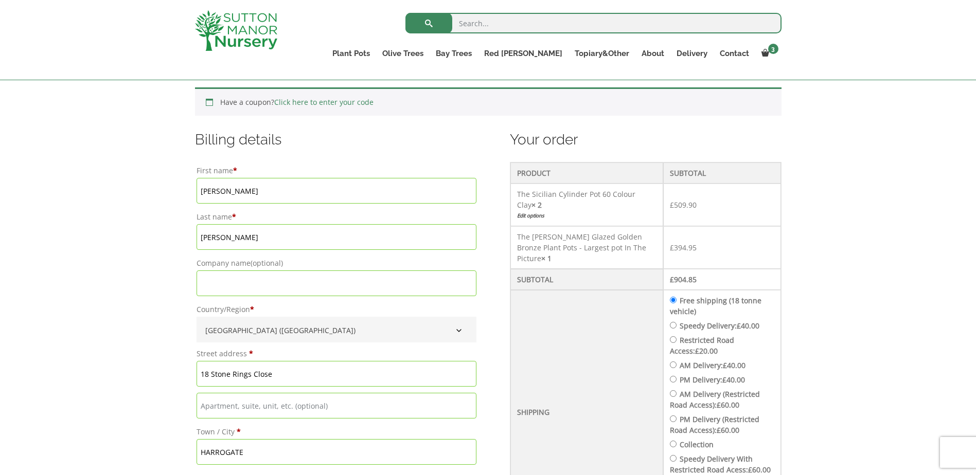
click at [241, 188] on input "Keith" at bounding box center [337, 191] width 280 height 26
click at [225, 190] on input "Keith" at bounding box center [337, 191] width 280 height 26
click at [335, 161] on div "Billing details First name * Keith Last name * Humphrey Company name (optional)…" at bounding box center [336, 392] width 283 height 525
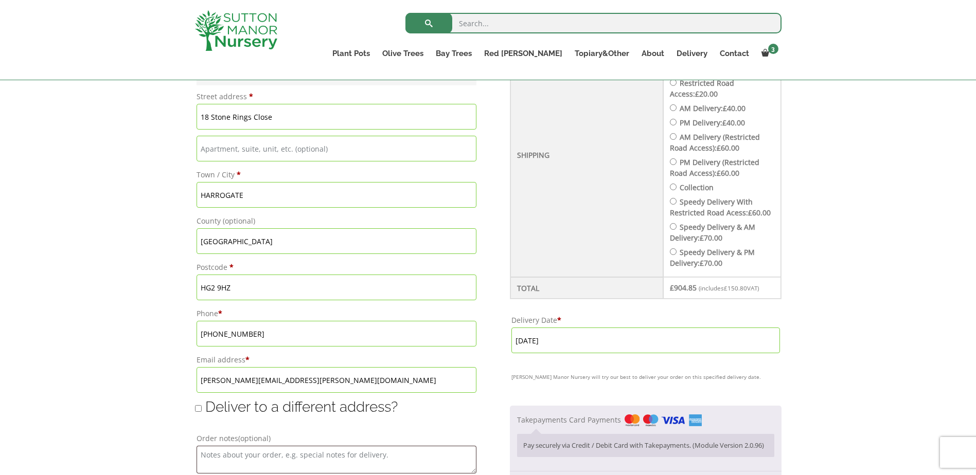
scroll to position [629, 0]
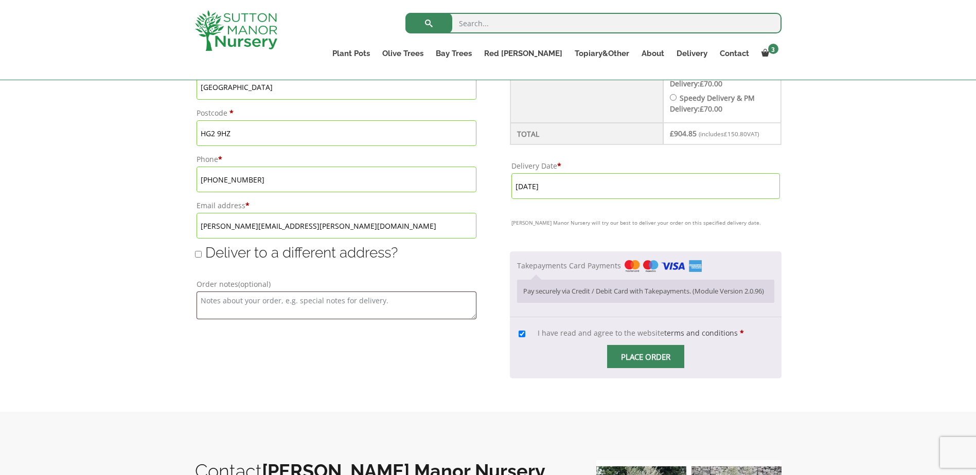
click at [646, 357] on span "Checkout" at bounding box center [646, 357] width 0 height 0
click at [639, 273] on img "Checkout" at bounding box center [663, 266] width 77 height 12
click at [0, 0] on input "Takepayments Card Payments" at bounding box center [0, 0] width 0 height 0
click at [602, 296] on p "Pay securely via Credit / Debit Card with Takepayments. (Module Version 2.0.96)" at bounding box center [645, 292] width 244 height 10
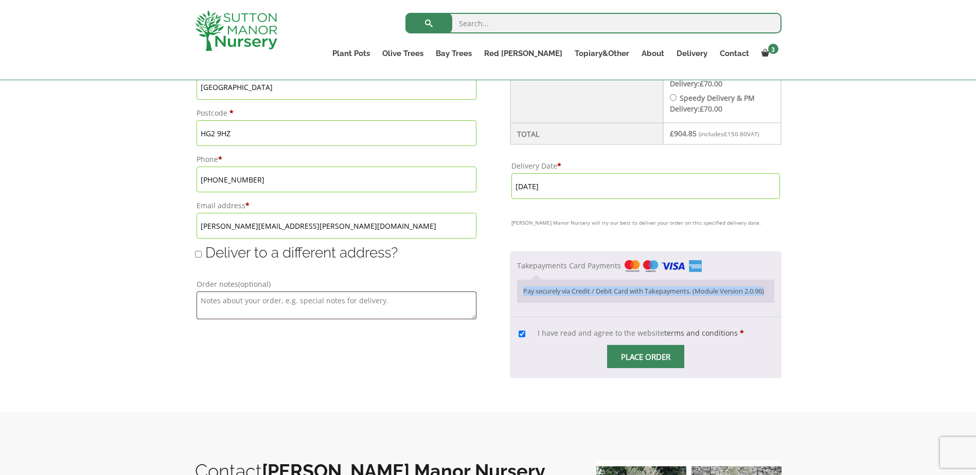
click at [602, 296] on p "Pay securely via Credit / Debit Card with Takepayments. (Module Version 2.0.96)" at bounding box center [645, 292] width 244 height 10
click at [646, 357] on span "Checkout" at bounding box center [646, 357] width 0 height 0
click at [644, 368] on input "Place order" at bounding box center [645, 356] width 77 height 23
click at [644, 372] on div "Checkout" at bounding box center [488, 57] width 587 height 676
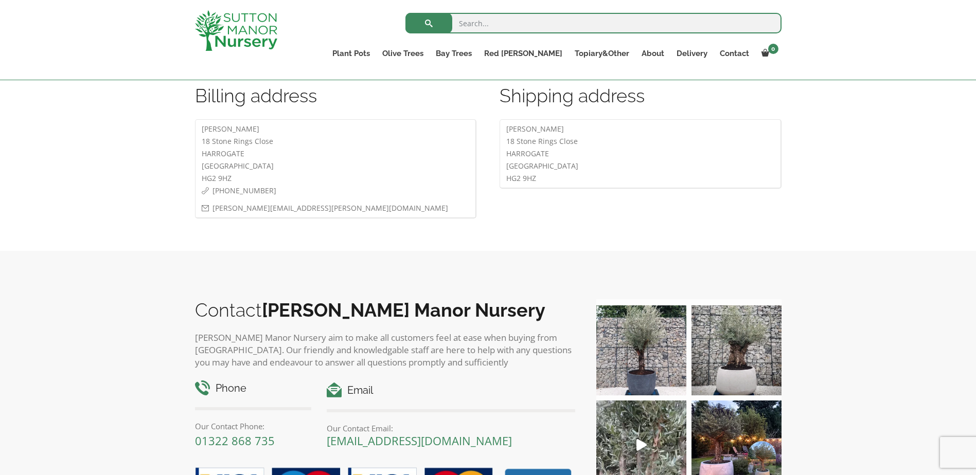
scroll to position [650, 0]
